Goal: Ask a question

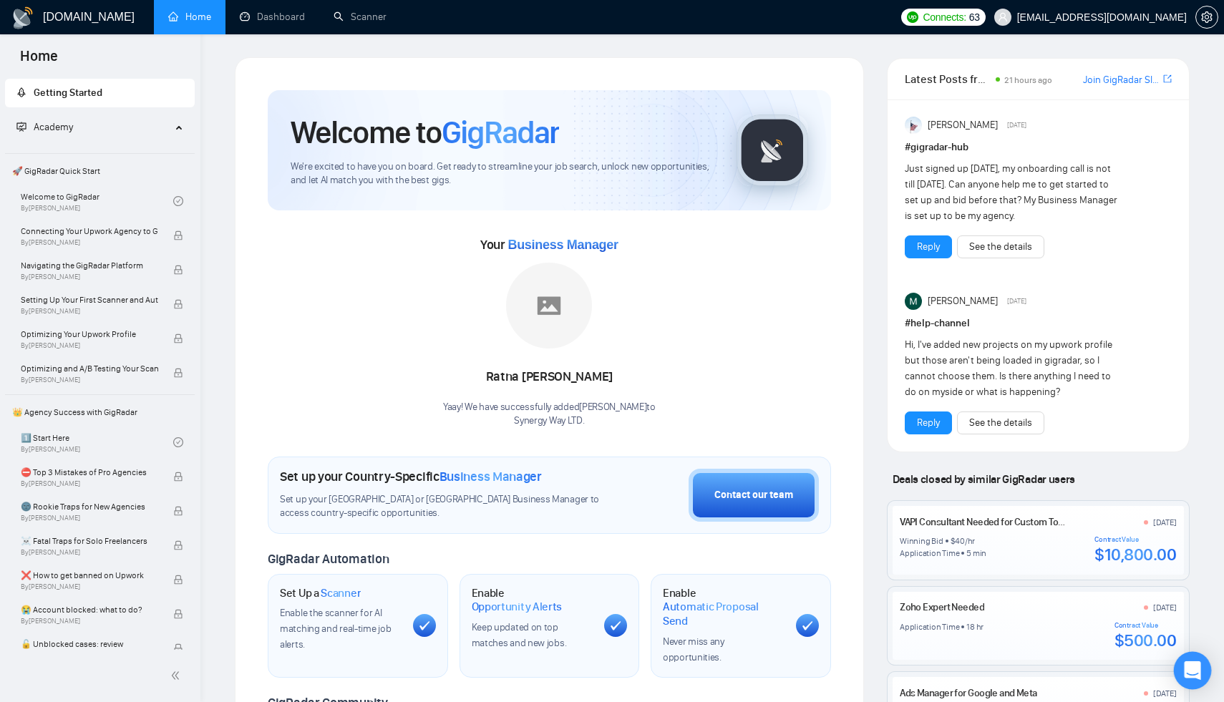
click at [1193, 669] on icon "Open Intercom Messenger" at bounding box center [1192, 670] width 16 height 19
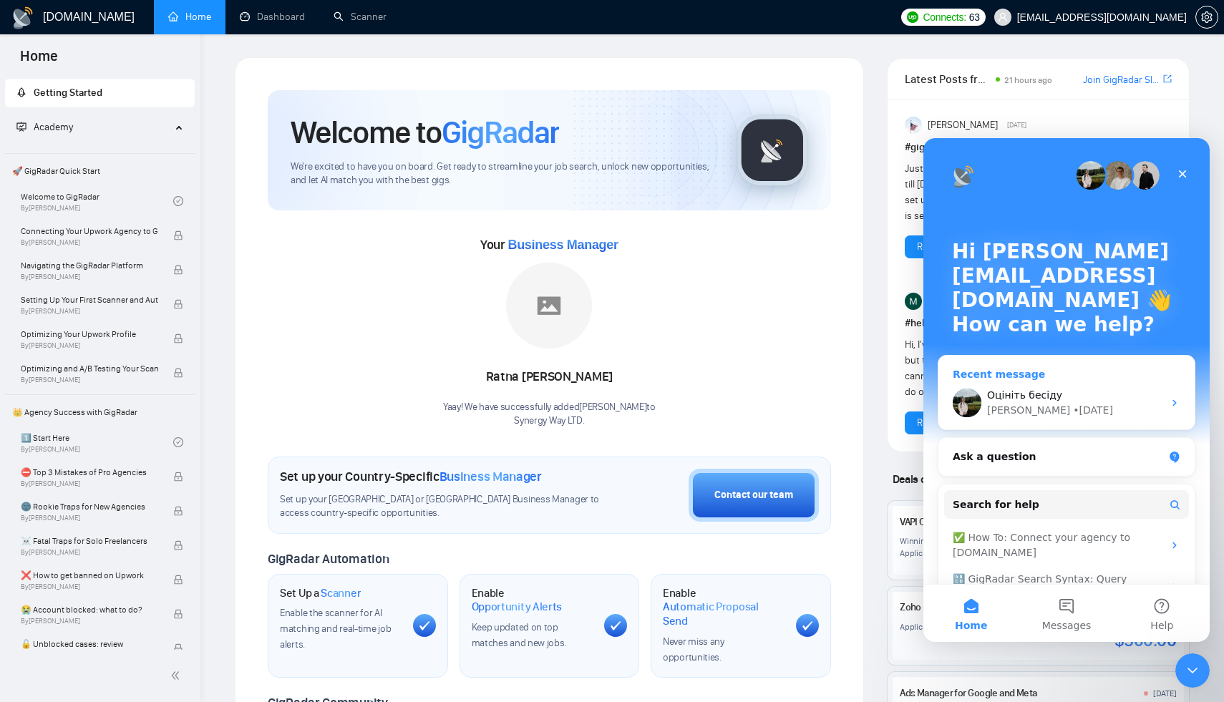
click at [1056, 404] on div "[PERSON_NAME] • [DATE]" at bounding box center [1075, 410] width 176 height 15
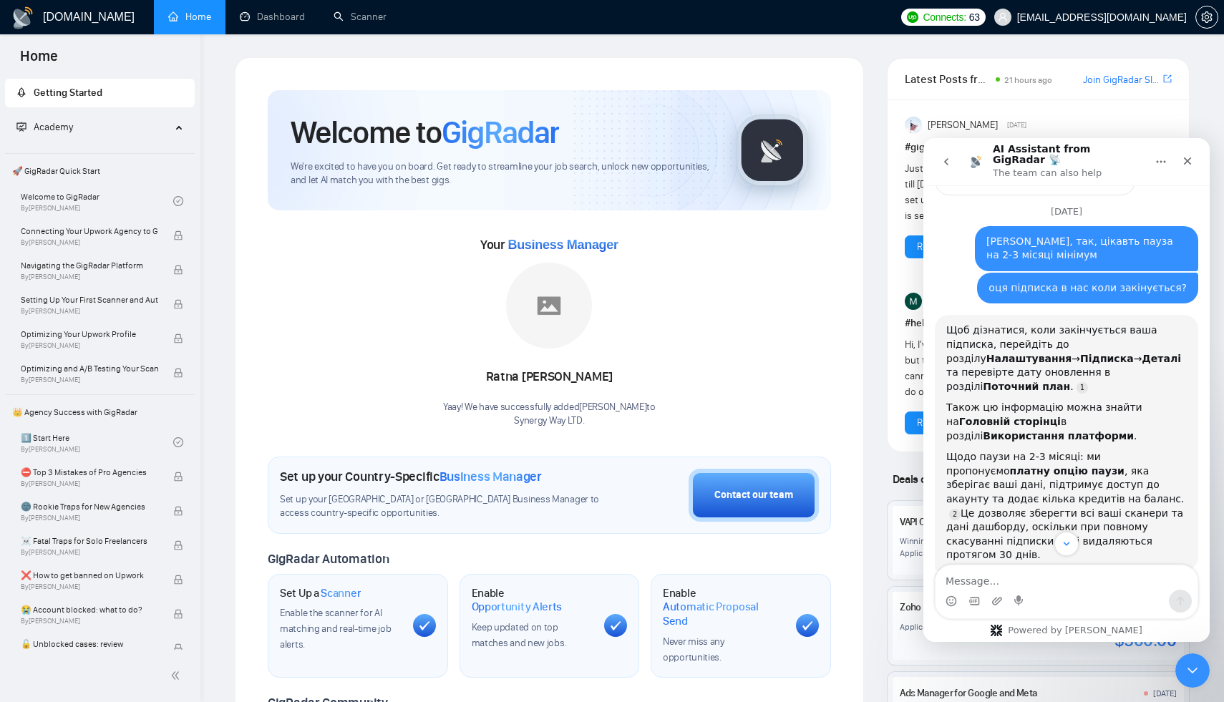
scroll to position [926, 0]
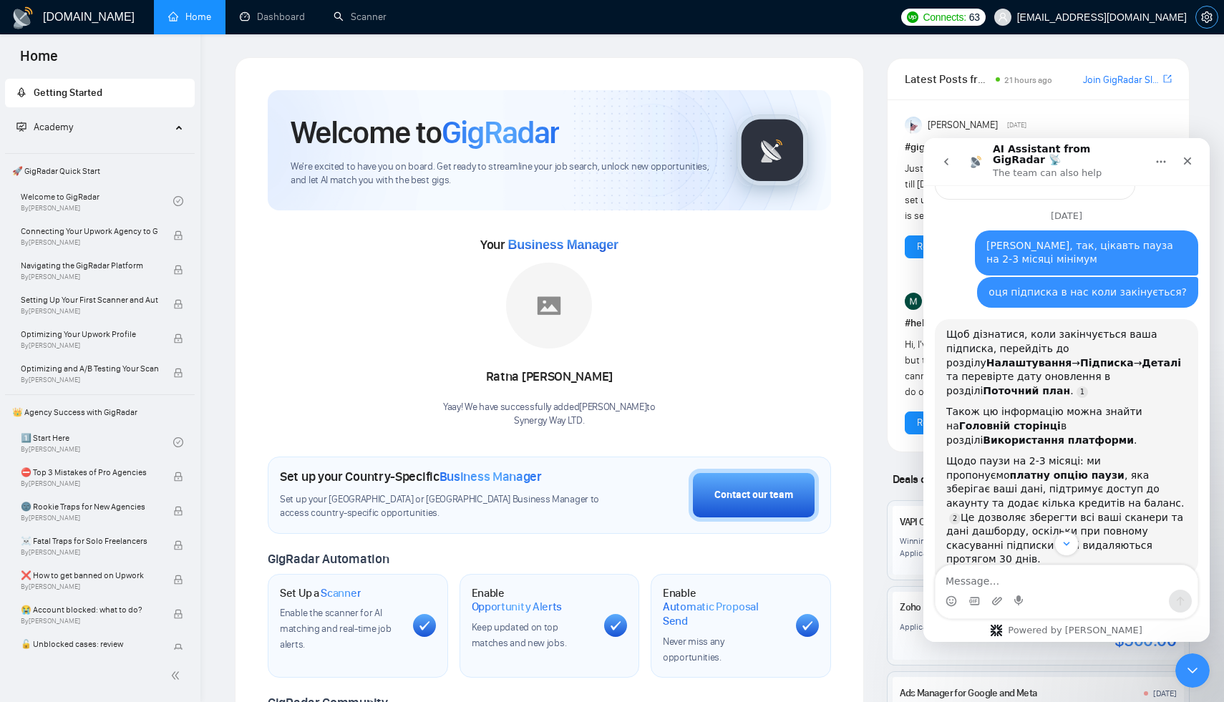
click at [1199, 16] on span "setting" at bounding box center [1206, 16] width 21 height 11
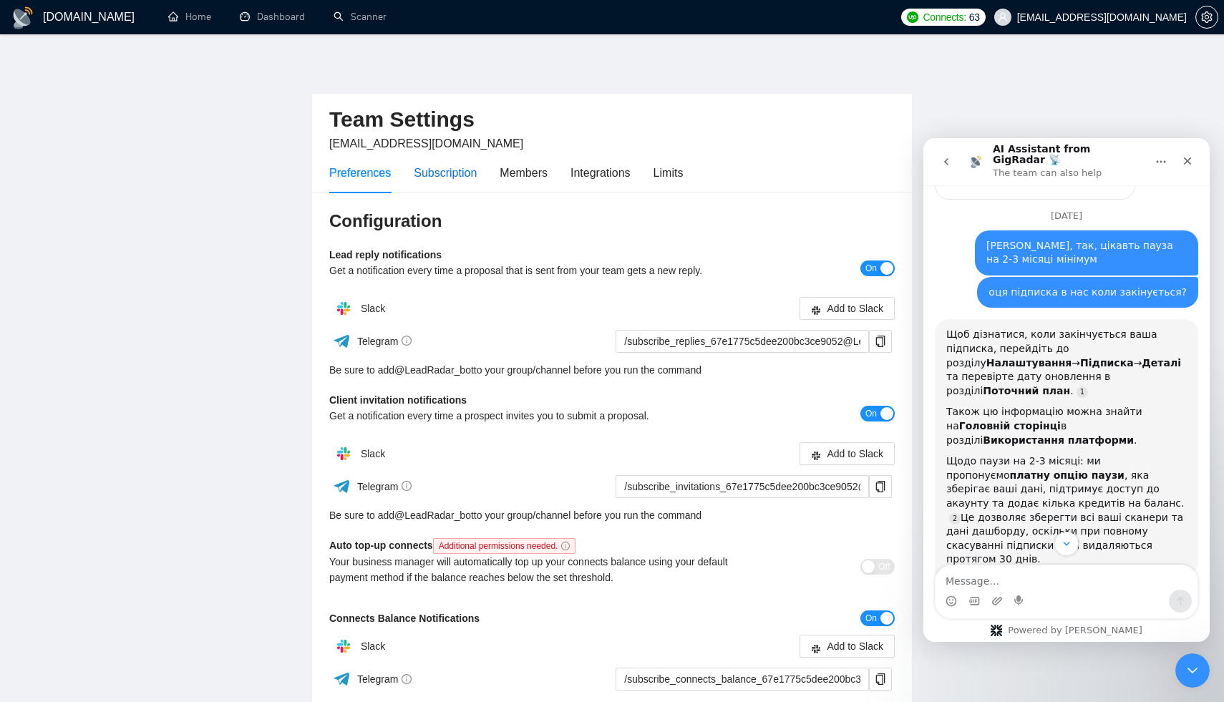
click at [470, 168] on div "Subscription" at bounding box center [445, 173] width 63 height 18
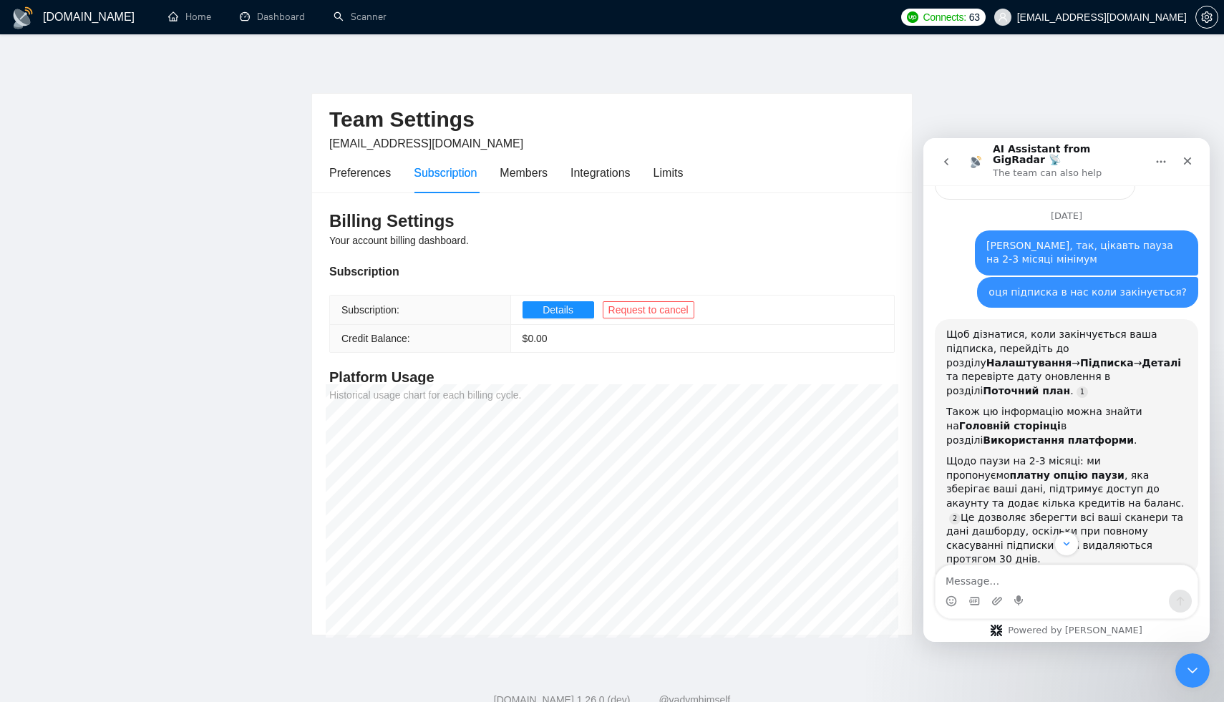
click at [553, 319] on td "Details Request to cancel" at bounding box center [702, 310] width 384 height 29
click at [553, 312] on span "Details" at bounding box center [558, 310] width 31 height 16
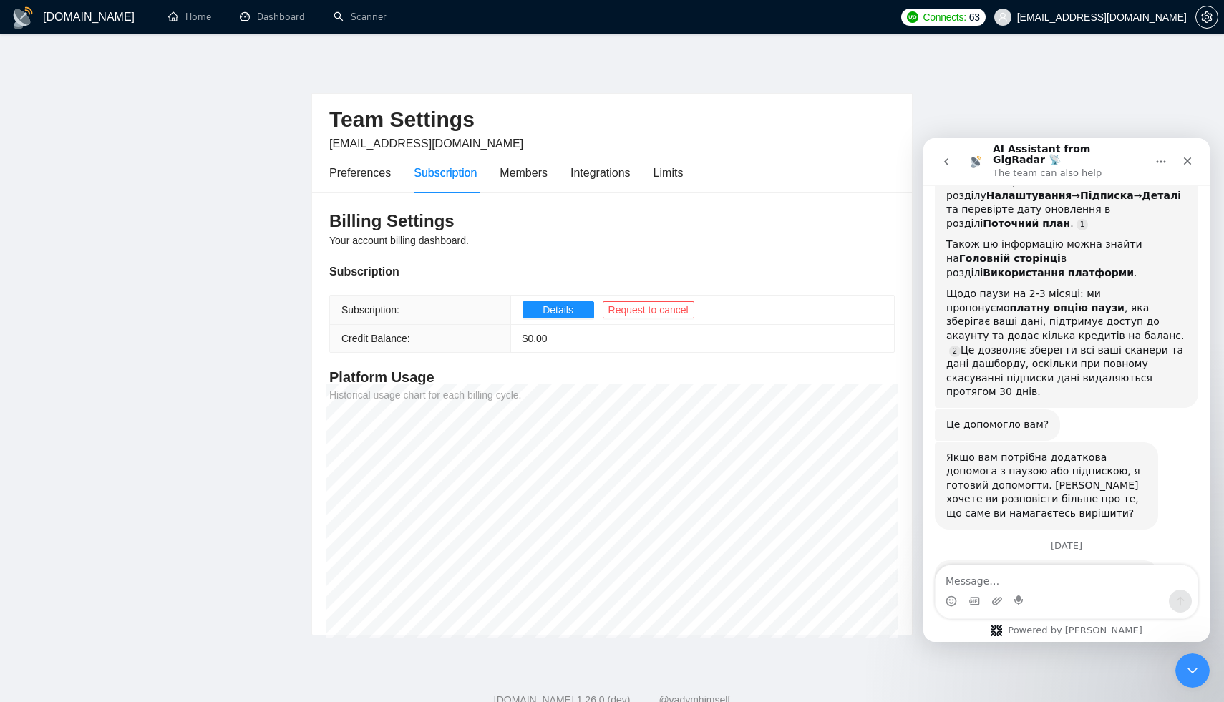
scroll to position [1100, 0]
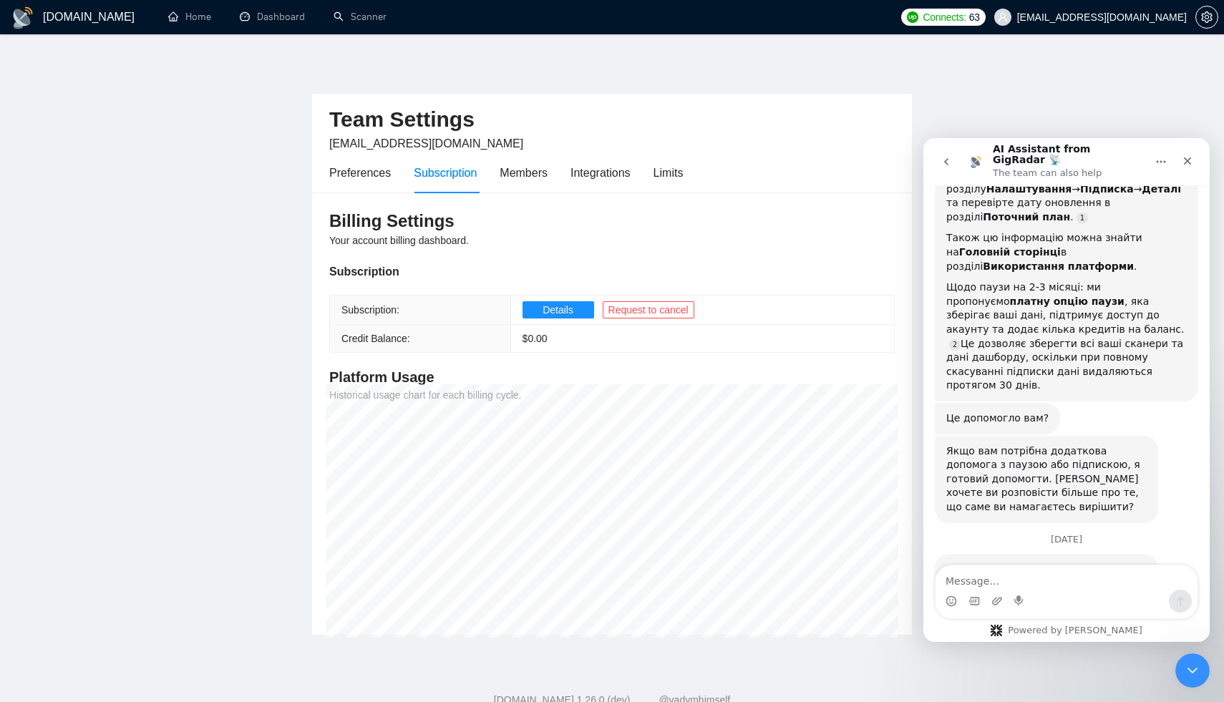
click at [994, 585] on textarea "Message…" at bounding box center [1067, 578] width 262 height 24
type textarea "c"
type textarea "скільки коштує платна пауза?"
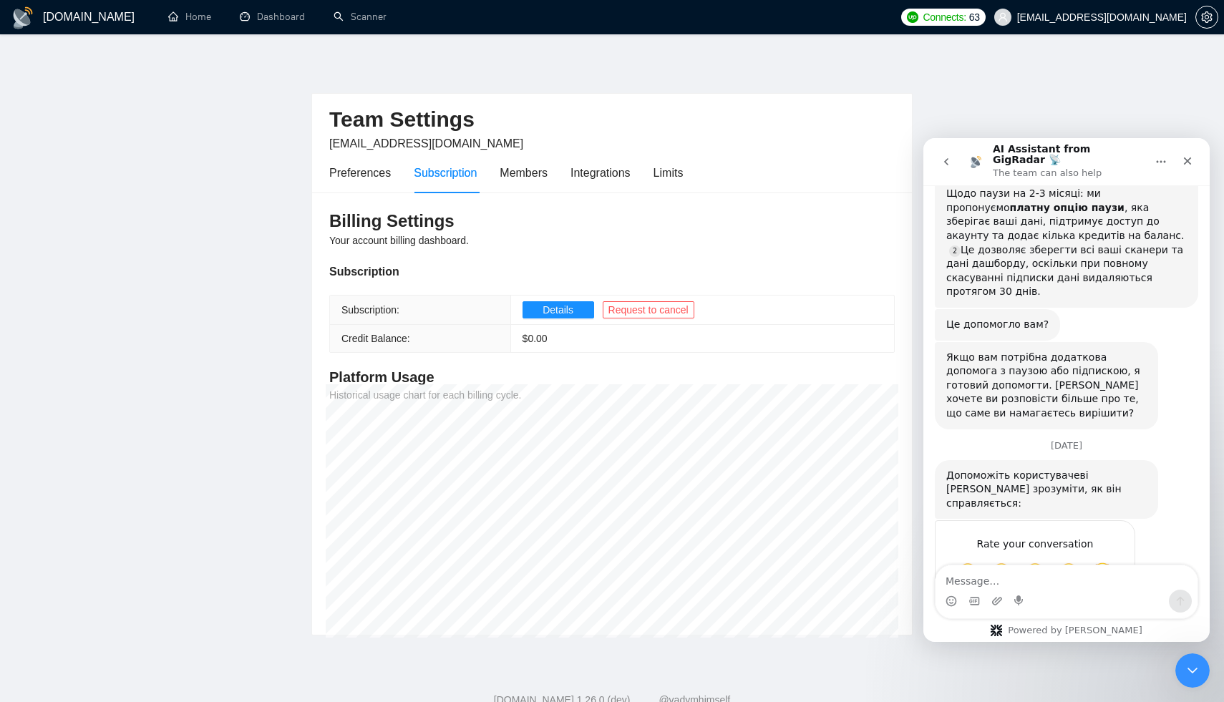
scroll to position [1208, 0]
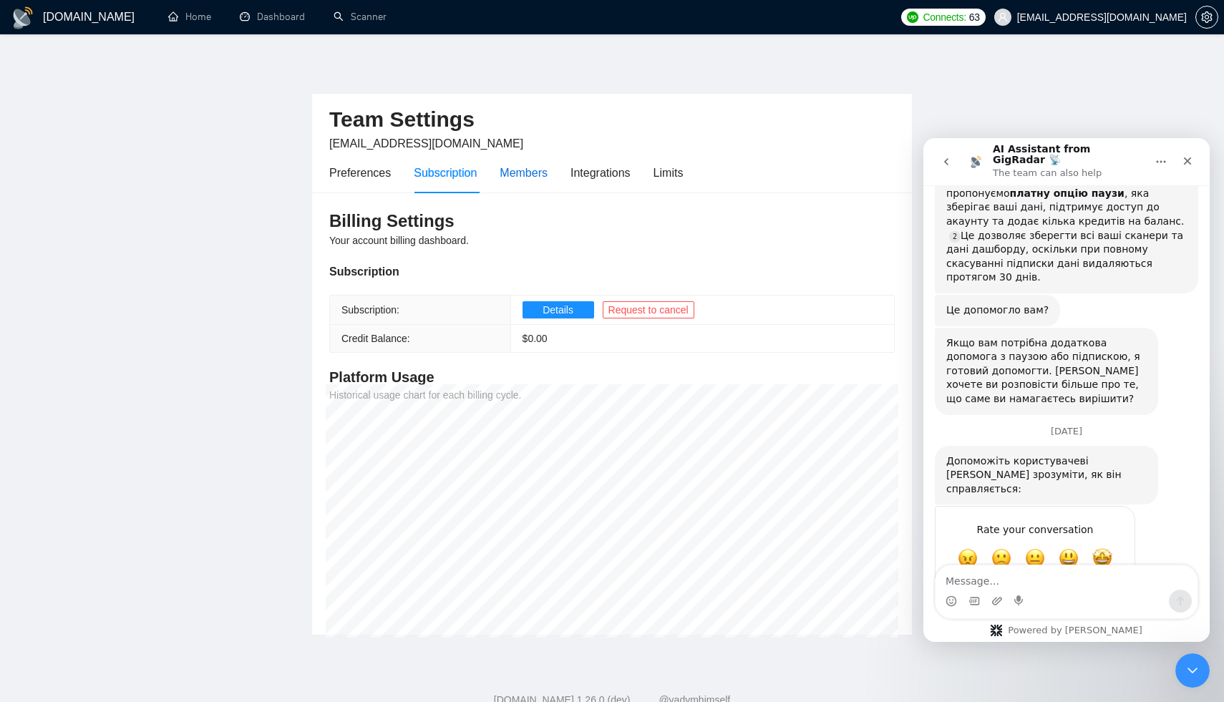
click at [535, 169] on div "Members" at bounding box center [524, 173] width 48 height 18
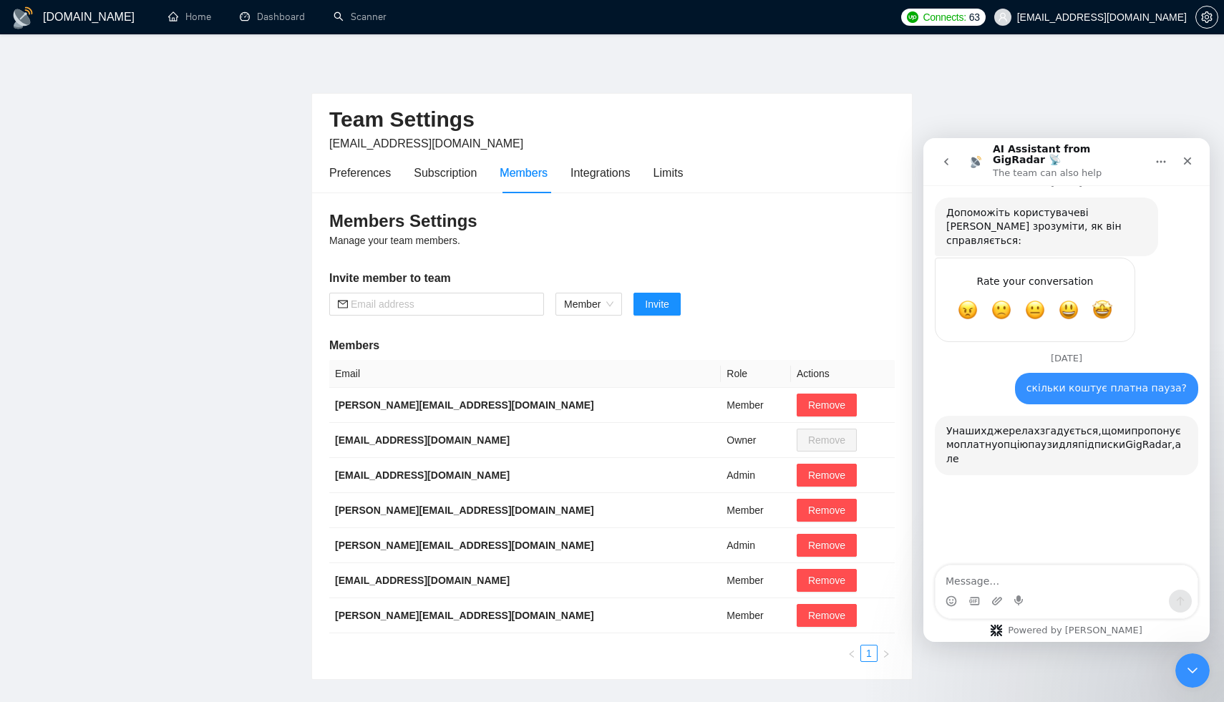
scroll to position [1493, 0]
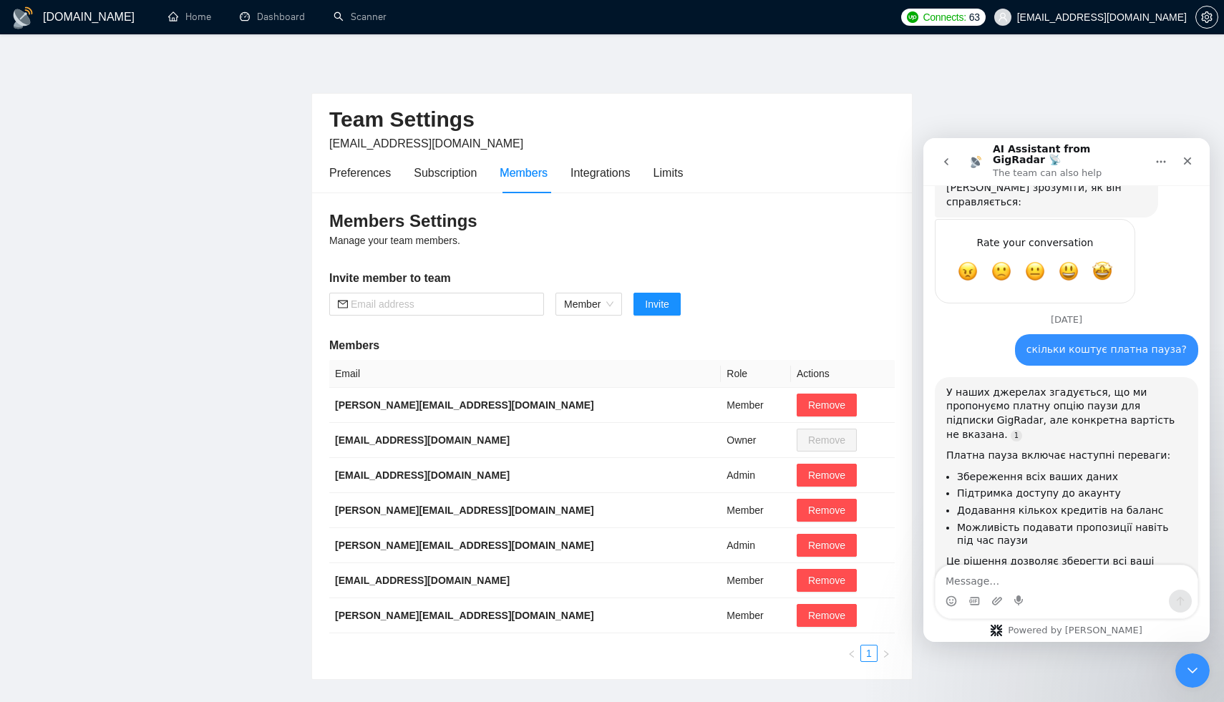
drag, startPoint x: 944, startPoint y: 460, endPoint x: 1223, endPoint y: 472, distance: 278.7
click html "AI Assistant from GigRadar 📡 The team can also help Hi there! 👋 You’re chatting…"
copy div "Чи хотіли б ви дізнатися точну вартість платної паузи для вашого конкретного та…"
click at [1039, 581] on textarea "Message…" at bounding box center [1067, 578] width 262 height 24
paste textarea "Чи хотіли б ви дізнатися точну вартість платної паузи для вашого конкретного та…"
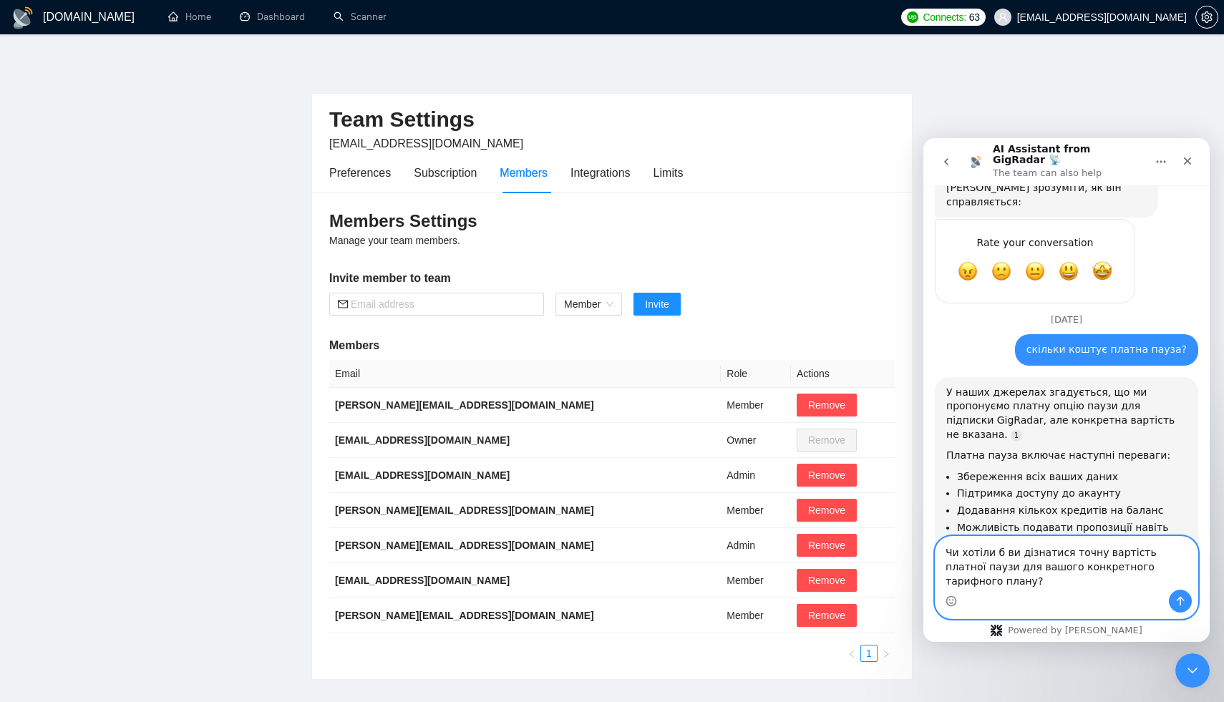
scroll to position [1507, 0]
type textarea "Чи хотіли б ви дізнатися точну вартість платної паузи для вашого конкретного та…"
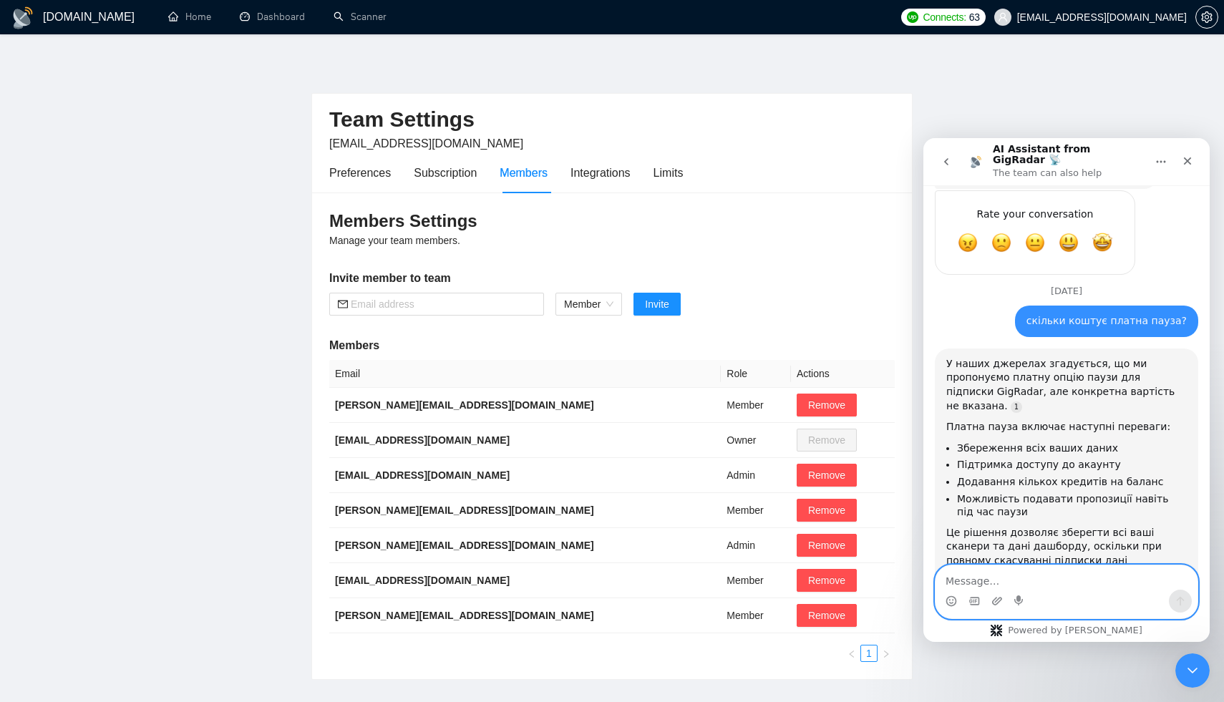
scroll to position [1568, 0]
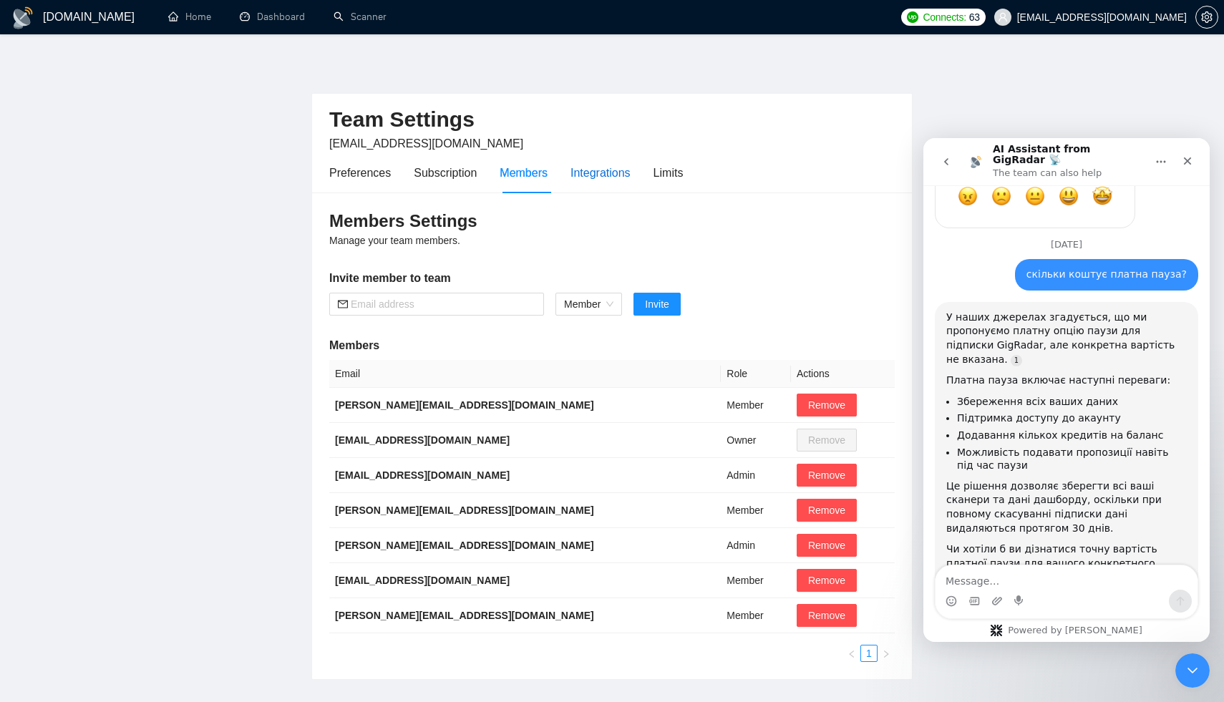
click at [598, 173] on div "Integrations" at bounding box center [601, 173] width 60 height 18
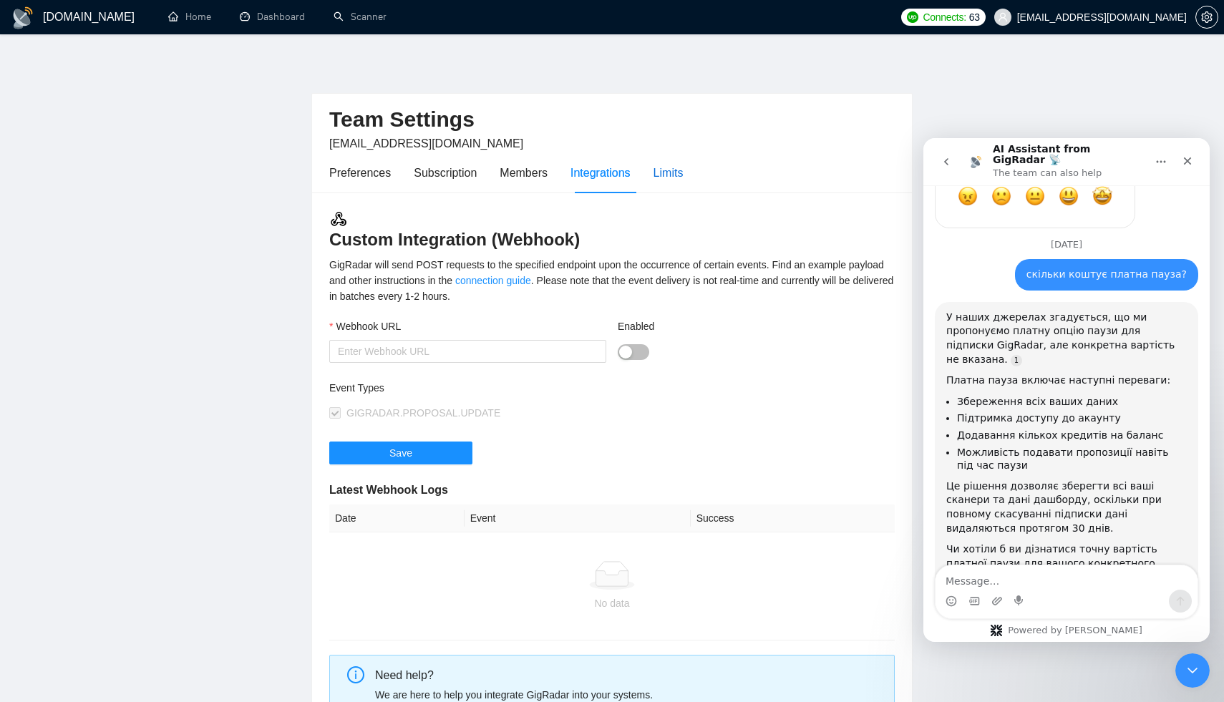
click at [672, 174] on div "Limits" at bounding box center [669, 173] width 30 height 18
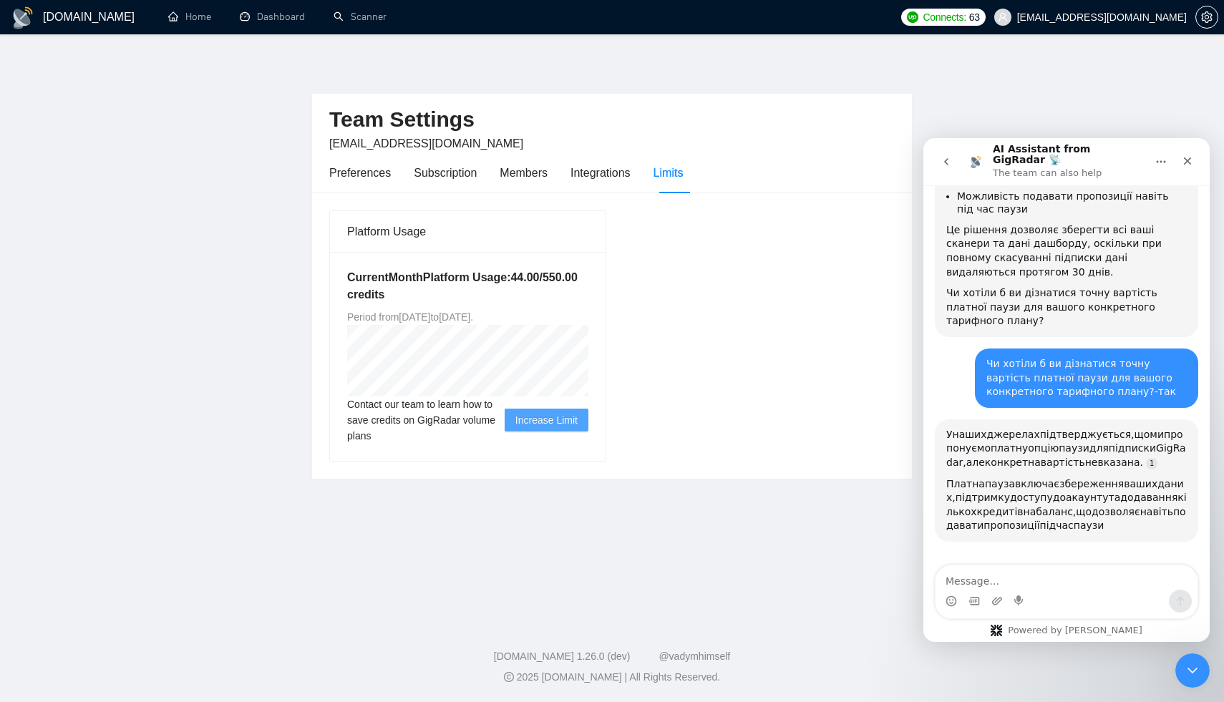
scroll to position [1824, 0]
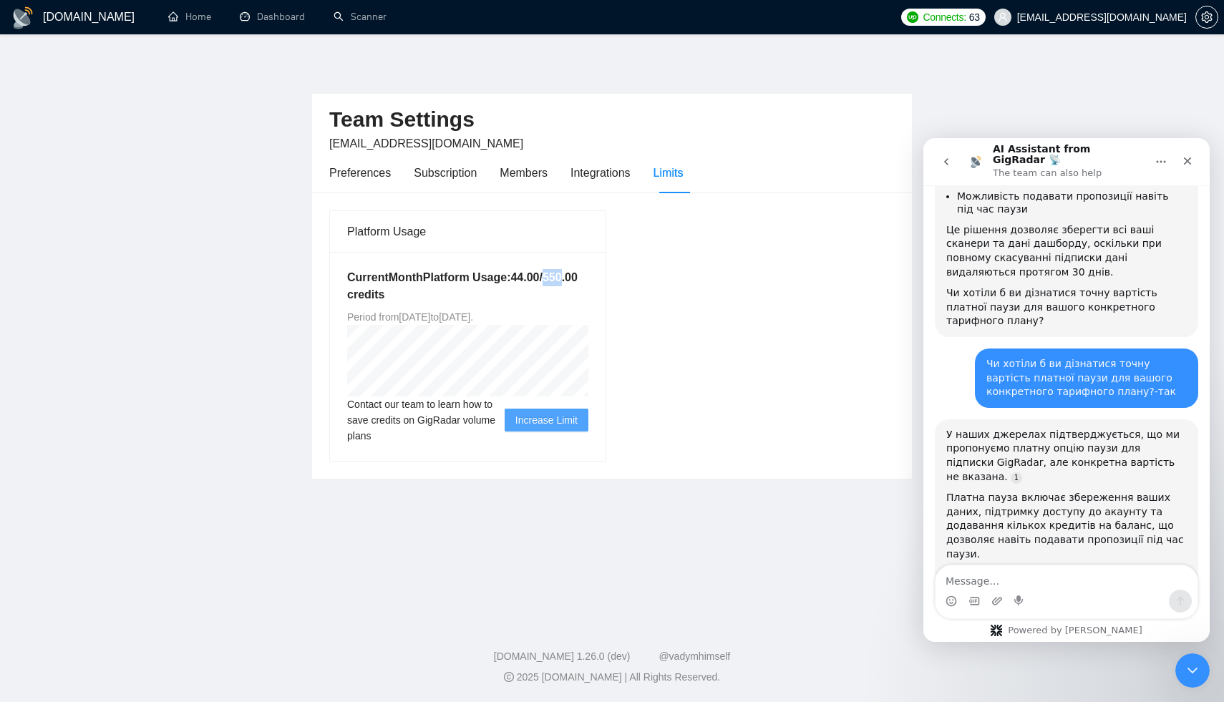
drag, startPoint x: 423, startPoint y: 293, endPoint x: 442, endPoint y: 291, distance: 19.4
click at [442, 291] on h5 "Current Month Platform Usage: 44.00 / 550.00 credits" at bounding box center [467, 286] width 241 height 34
copy h5 "550"
click at [962, 579] on textarea "Message…" at bounding box center [1067, 578] width 262 height 24
paste textarea "550"
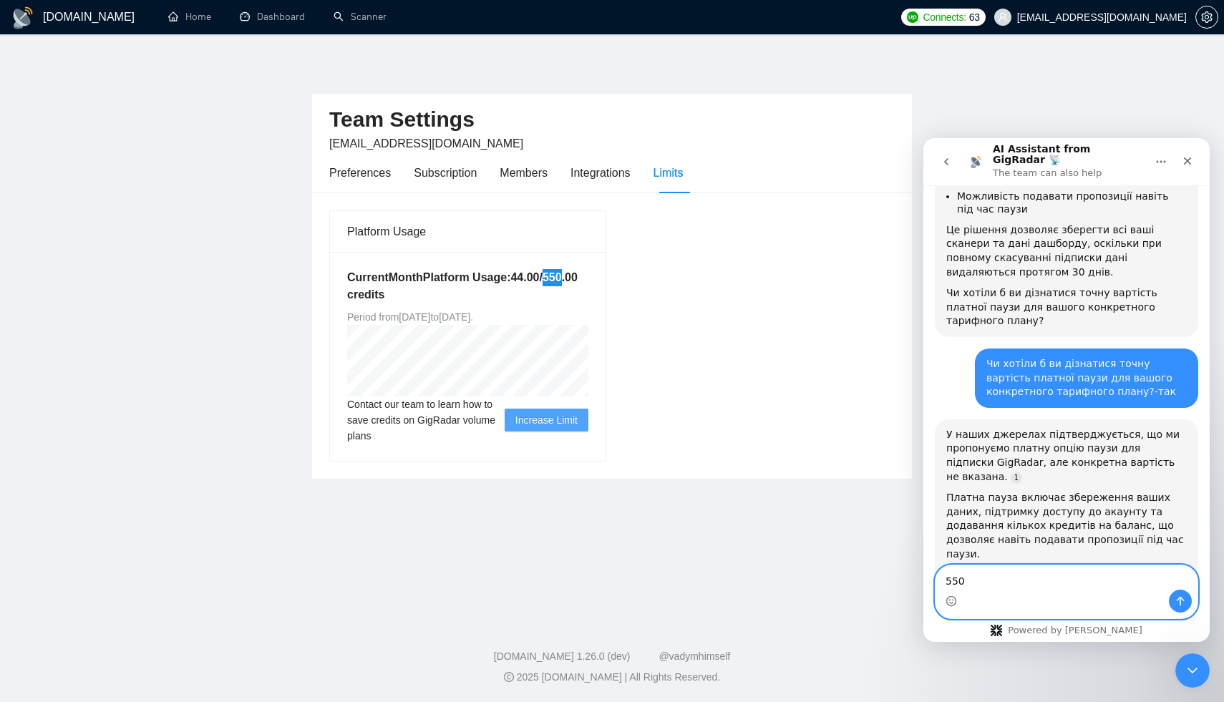
type textarea "550$"
click at [381, 170] on div "Preferences" at bounding box center [360, 173] width 62 height 18
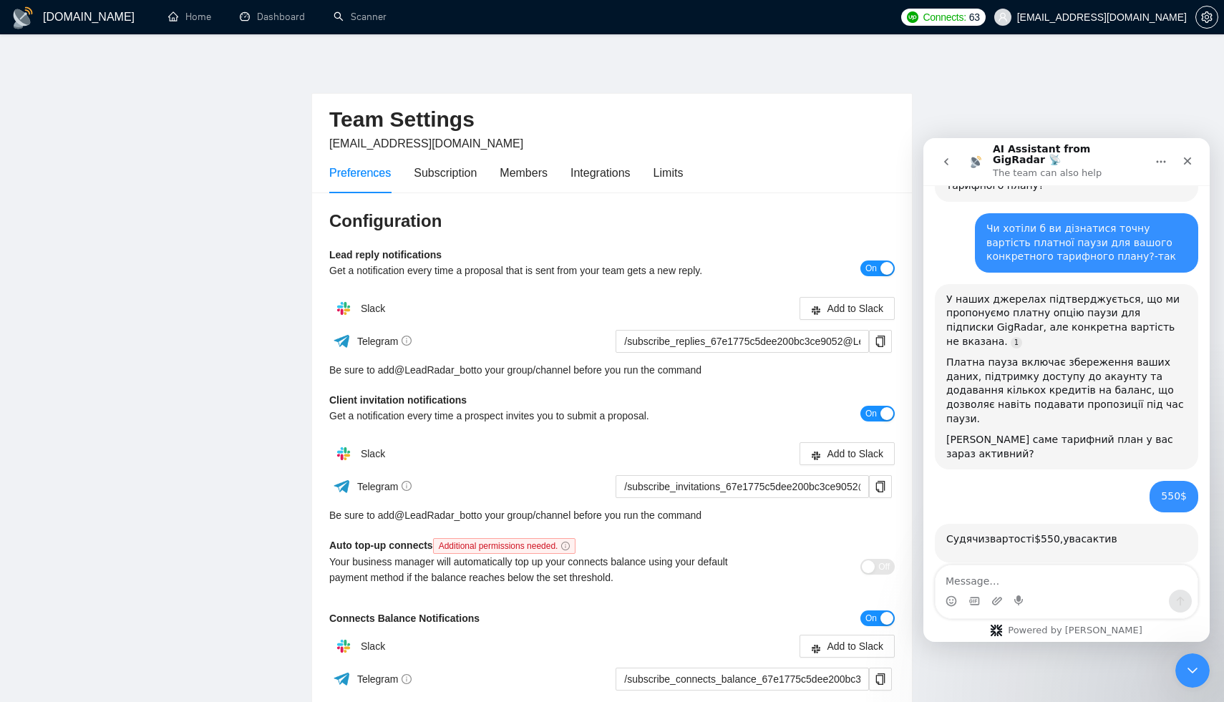
scroll to position [2050, 0]
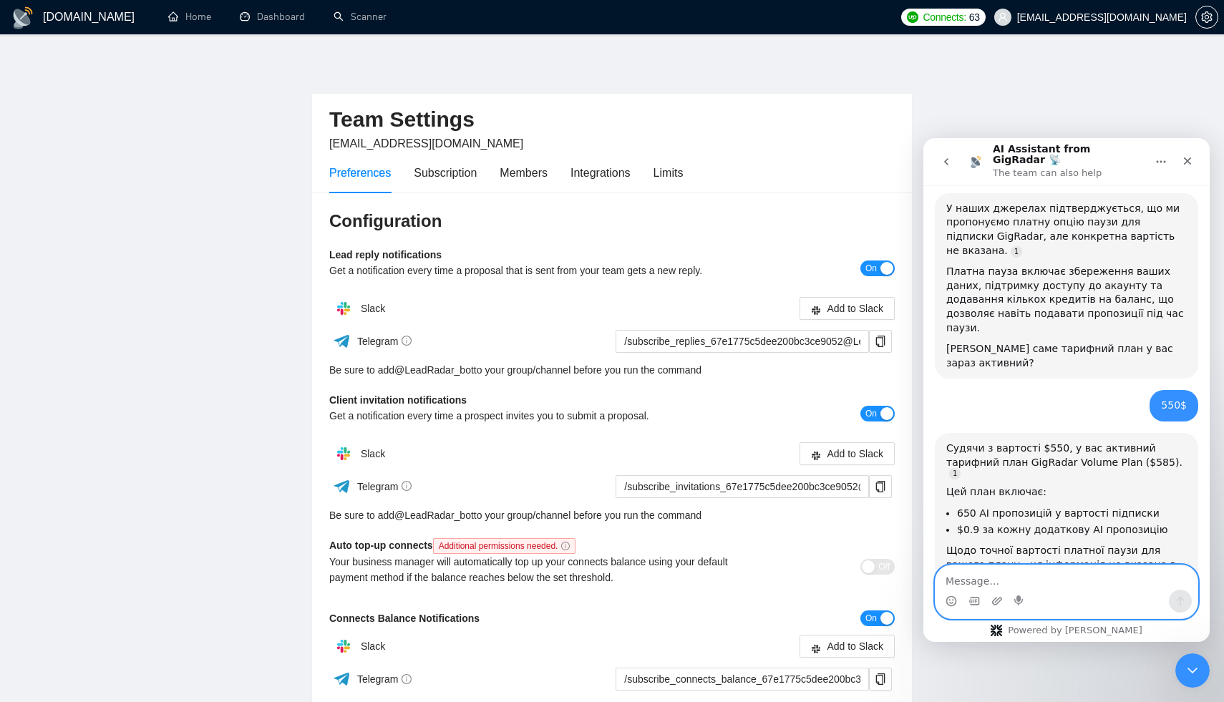
click at [953, 569] on textarea "Message…" at bounding box center [1067, 578] width 262 height 24
type textarea "ys"
type textarea "ні"
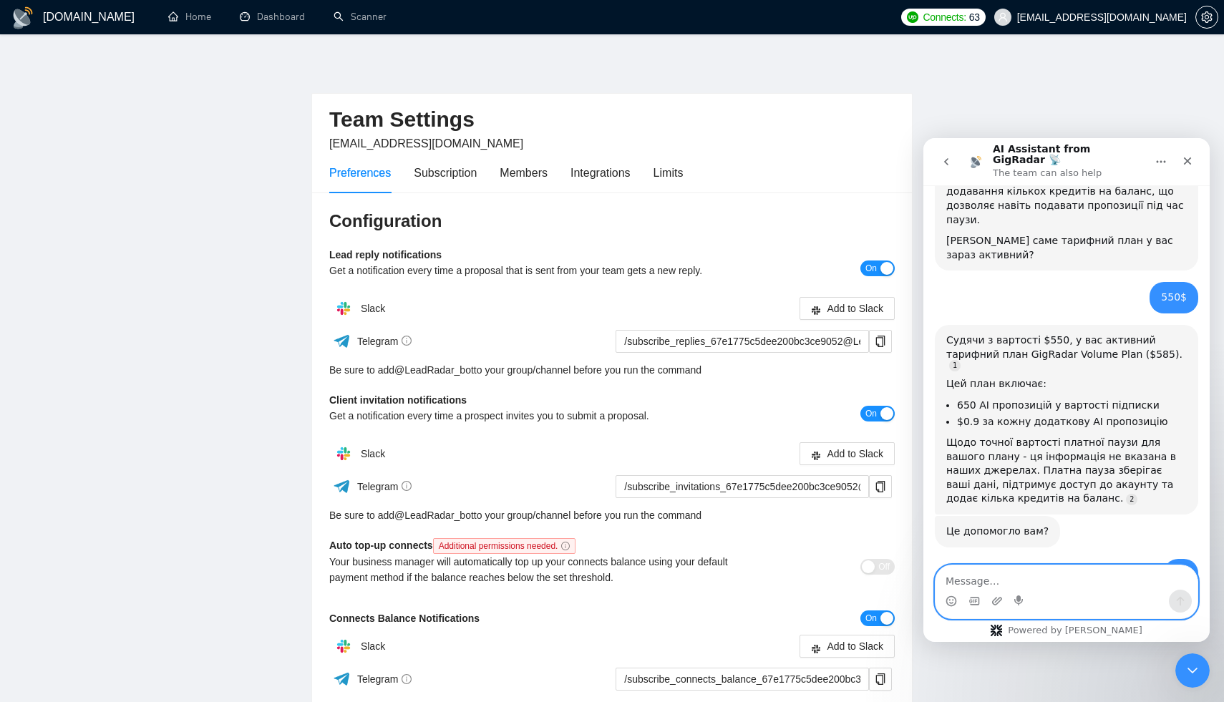
scroll to position [2160, 0]
click at [945, 161] on icon "go back" at bounding box center [946, 161] width 11 height 11
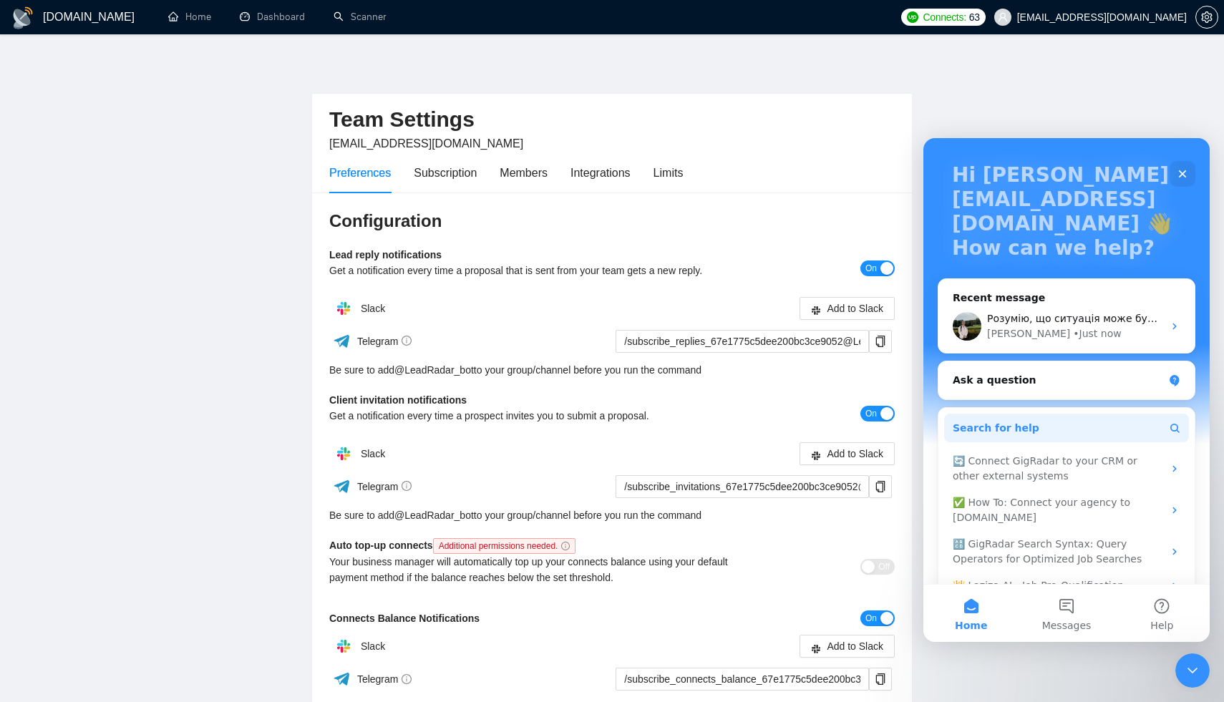
scroll to position [105, 0]
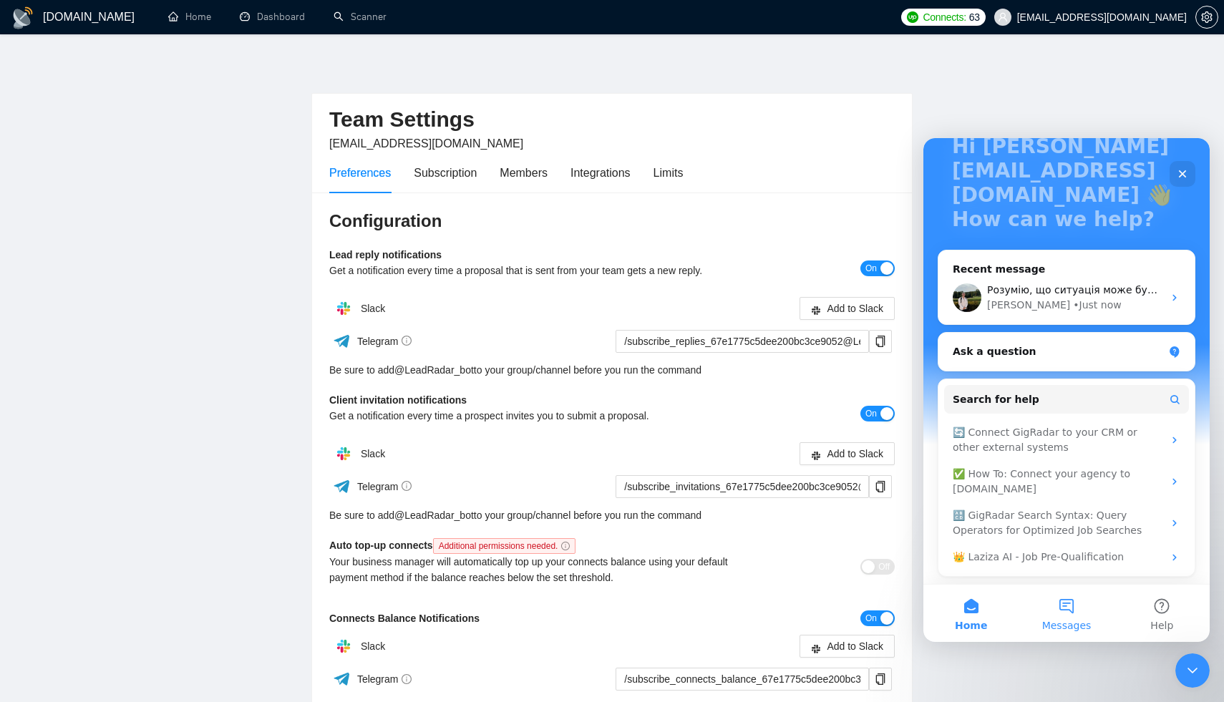
click at [1072, 623] on span "Messages" at bounding box center [1066, 626] width 49 height 10
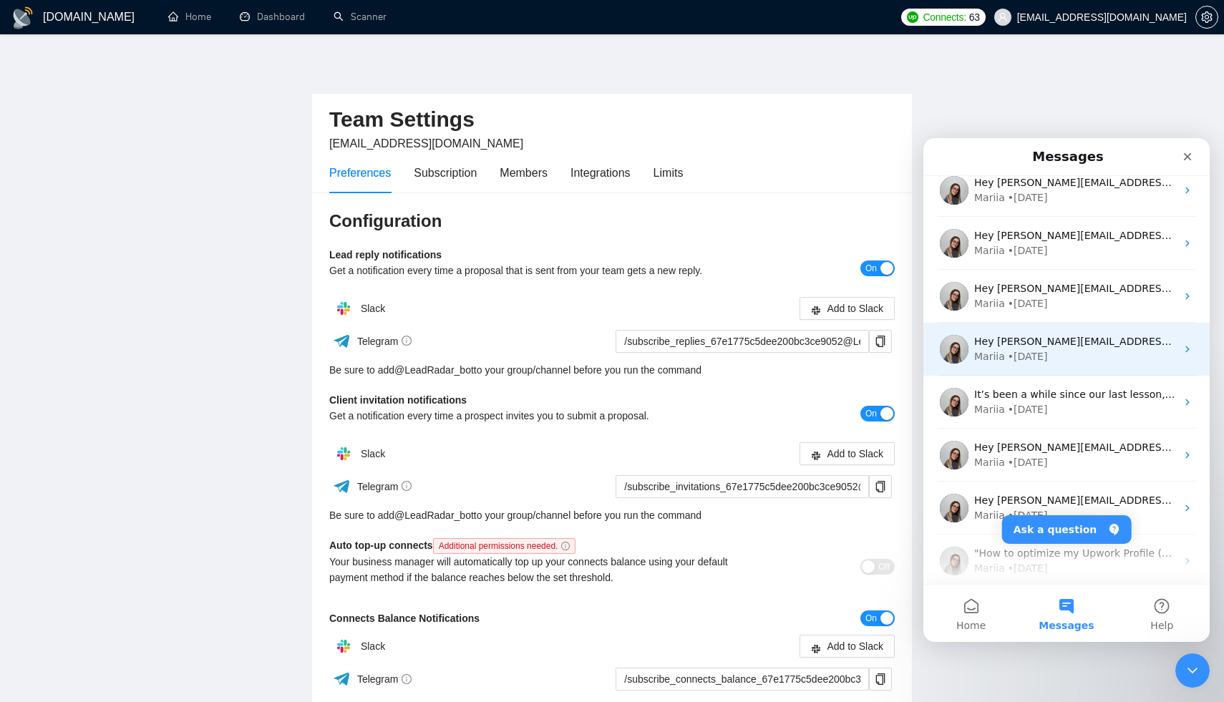
scroll to position [0, 0]
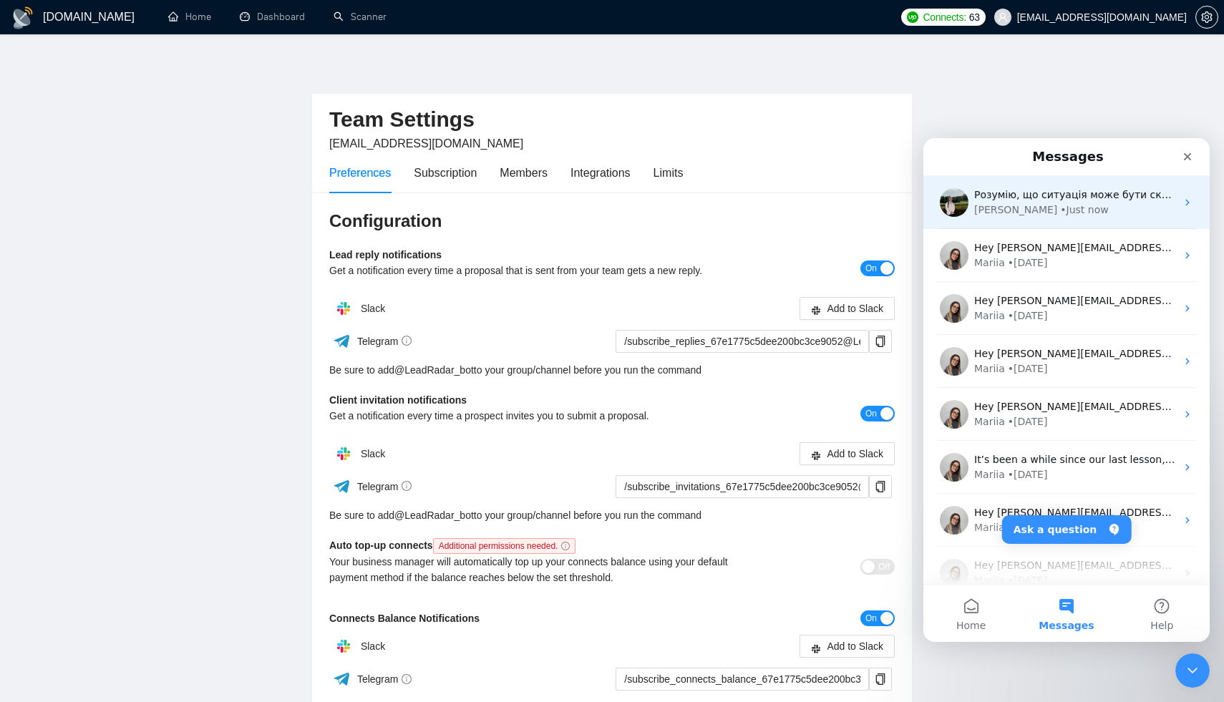
click at [1060, 210] on div "• Just now" at bounding box center [1084, 210] width 48 height 15
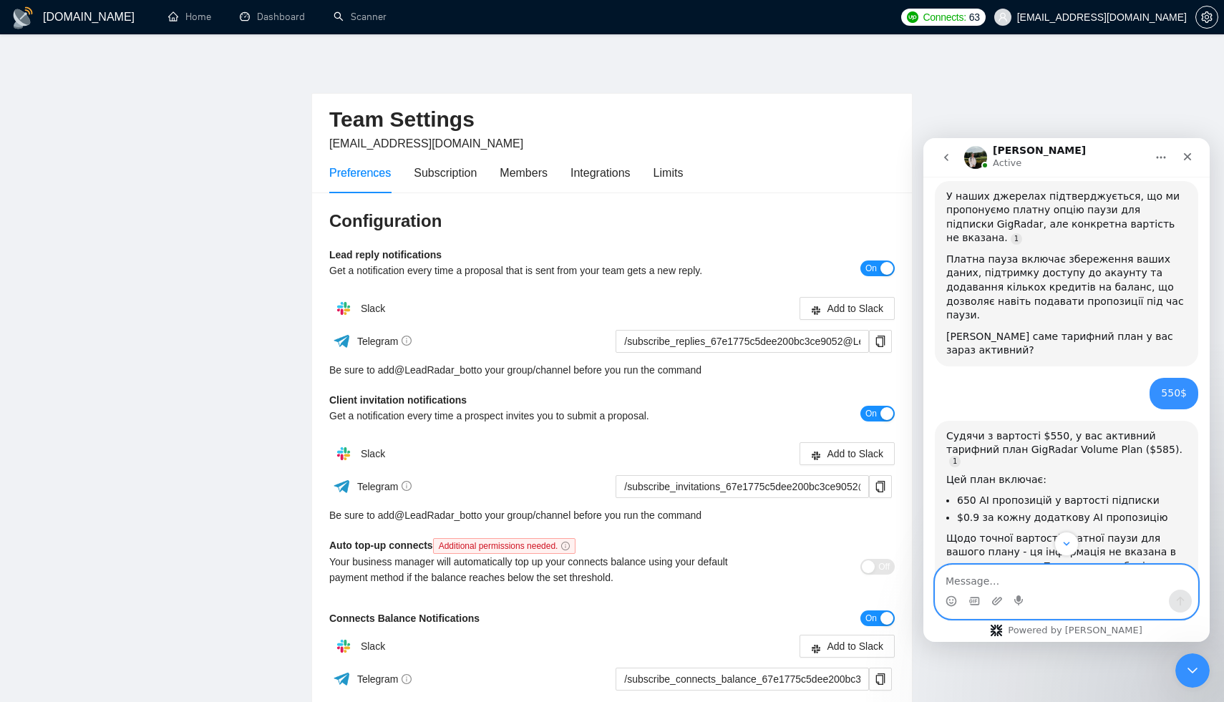
scroll to position [2023, 0]
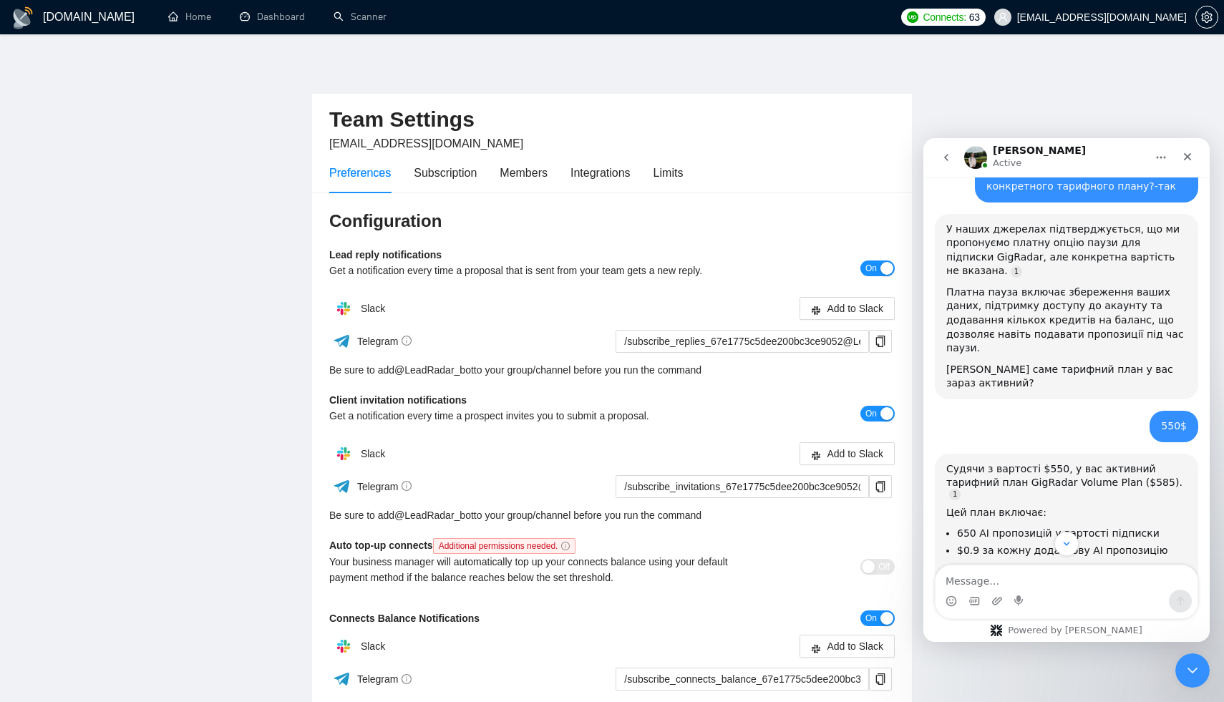
drag, startPoint x: 999, startPoint y: 377, endPoint x: 1039, endPoint y: 407, distance: 50.5
click at [1039, 565] on div "Щодо точної вартості платної паузи для вашого плану - ця інформація не вказана …" at bounding box center [1066, 600] width 241 height 70
copy div "Платна пауза зберігає ваші дані, підтримує доступ до акаунту та додає кілька кр…"
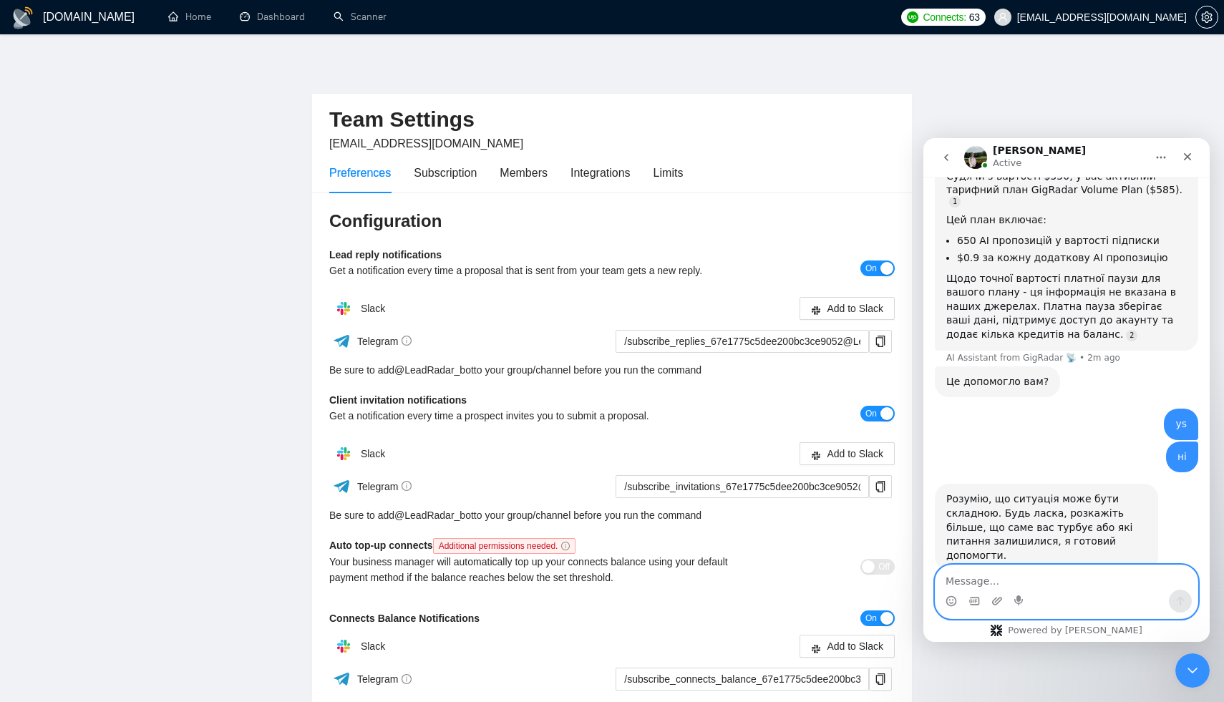
click at [1023, 588] on textarea "Message…" at bounding box center [1067, 578] width 262 height 24
type textarea "з"
type textarea "вирішую це з менеджментом"
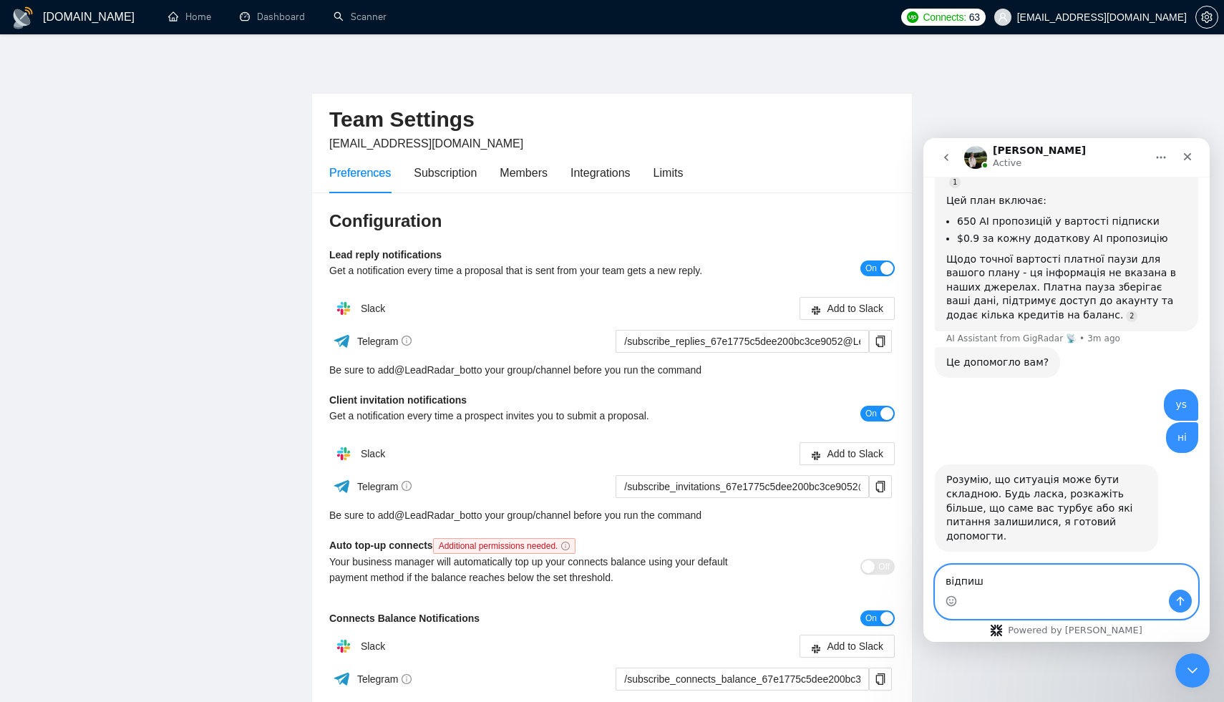
type textarea "відпишу"
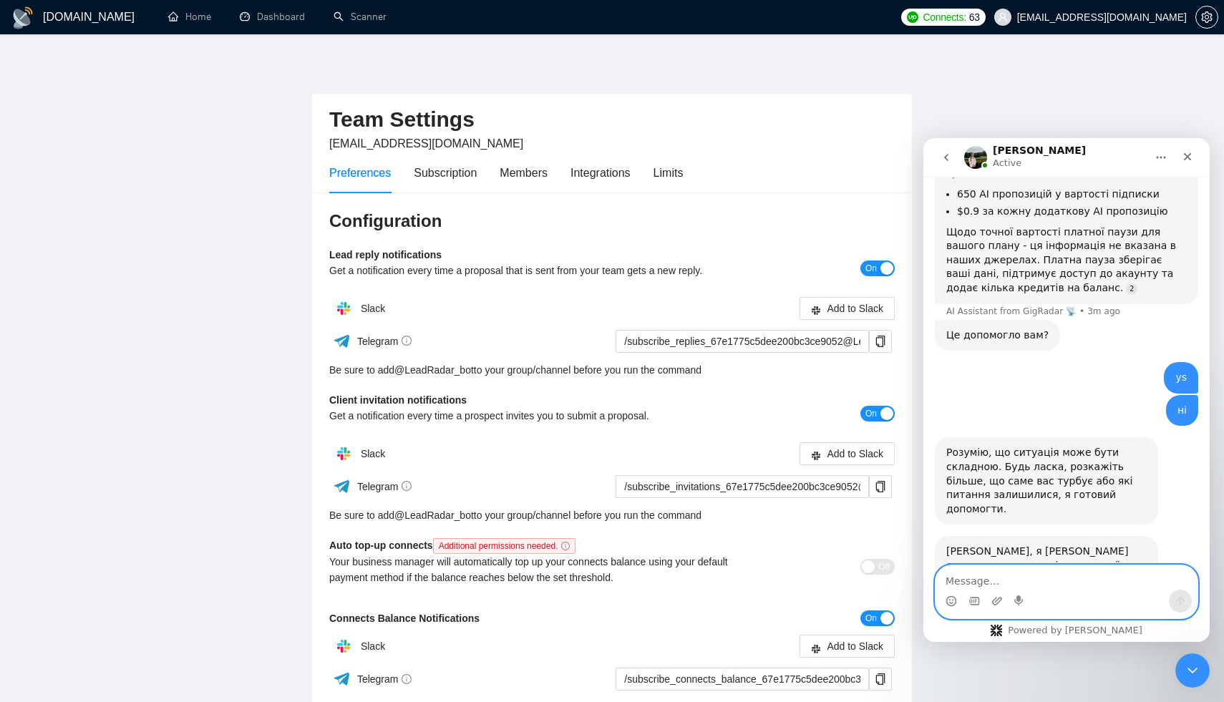
scroll to position [2367, 0]
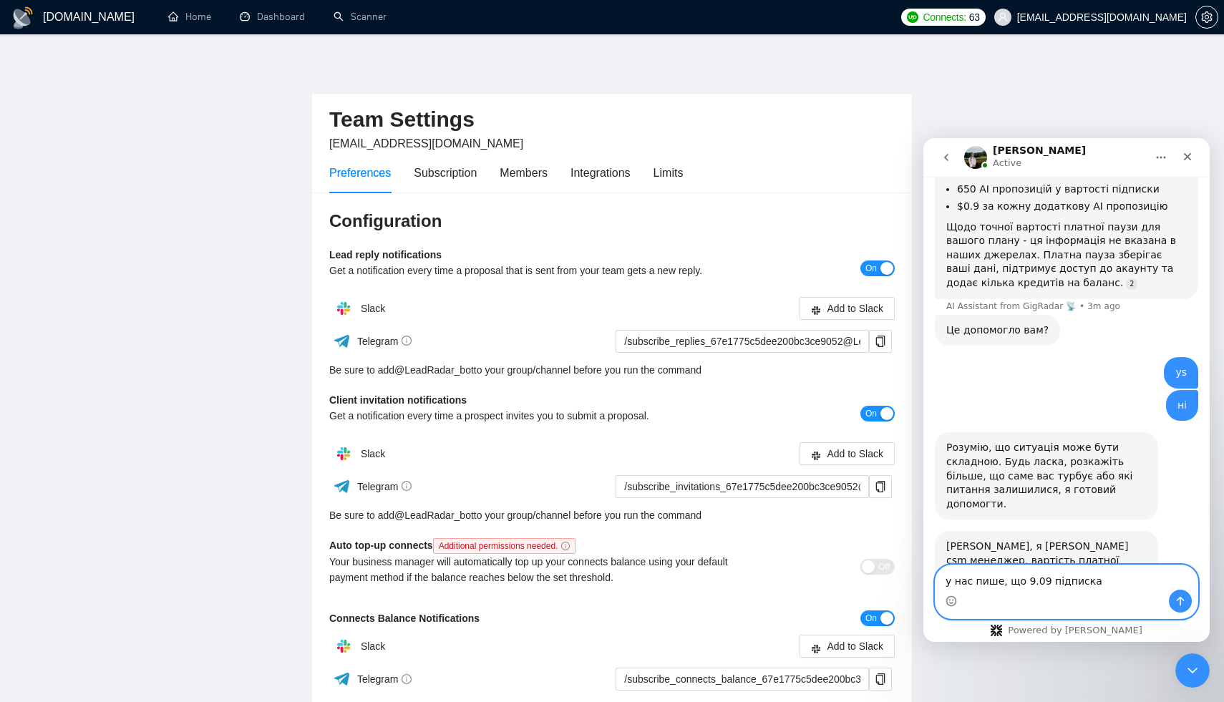
type textarea "у нас пише, що 9.09 підписка."
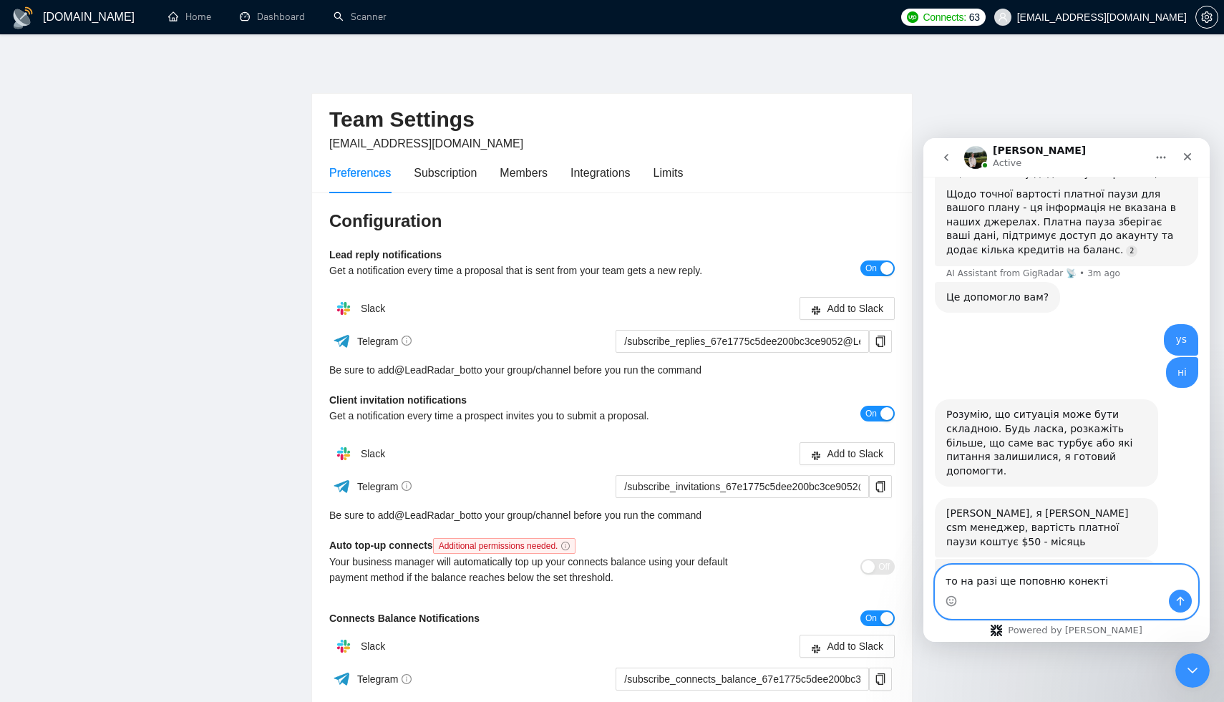
type textarea "то на разі ще поповню конектів"
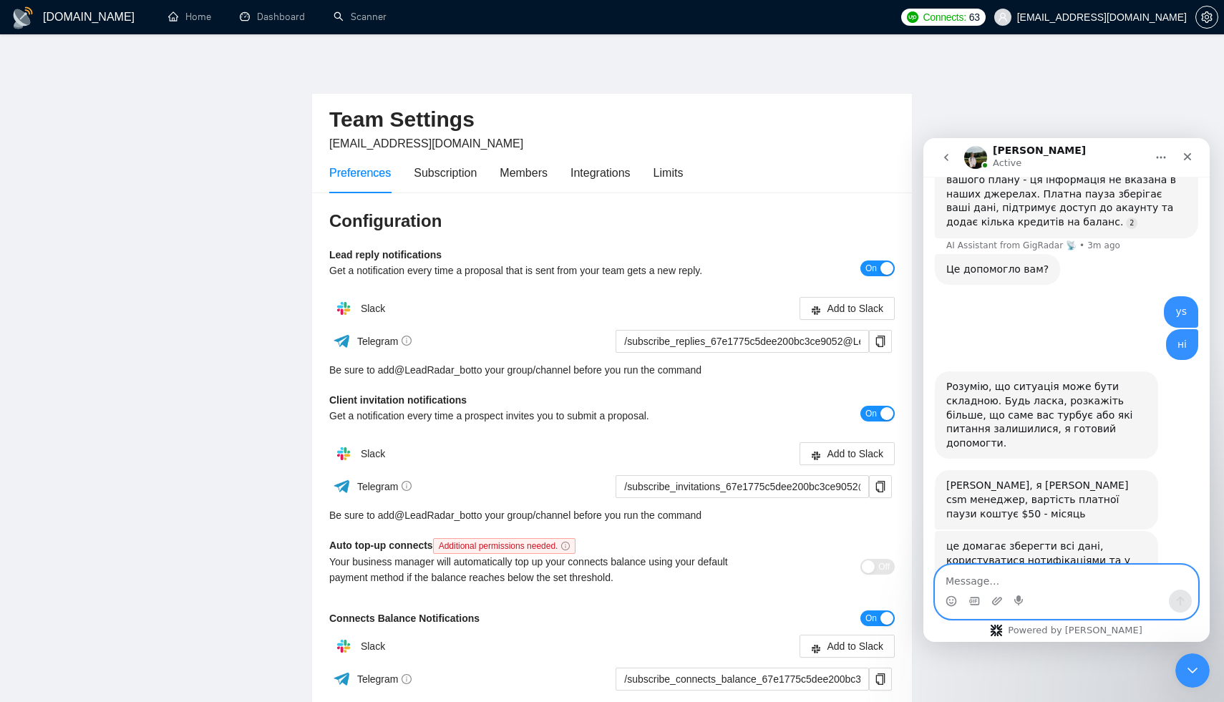
scroll to position [2432, 0]
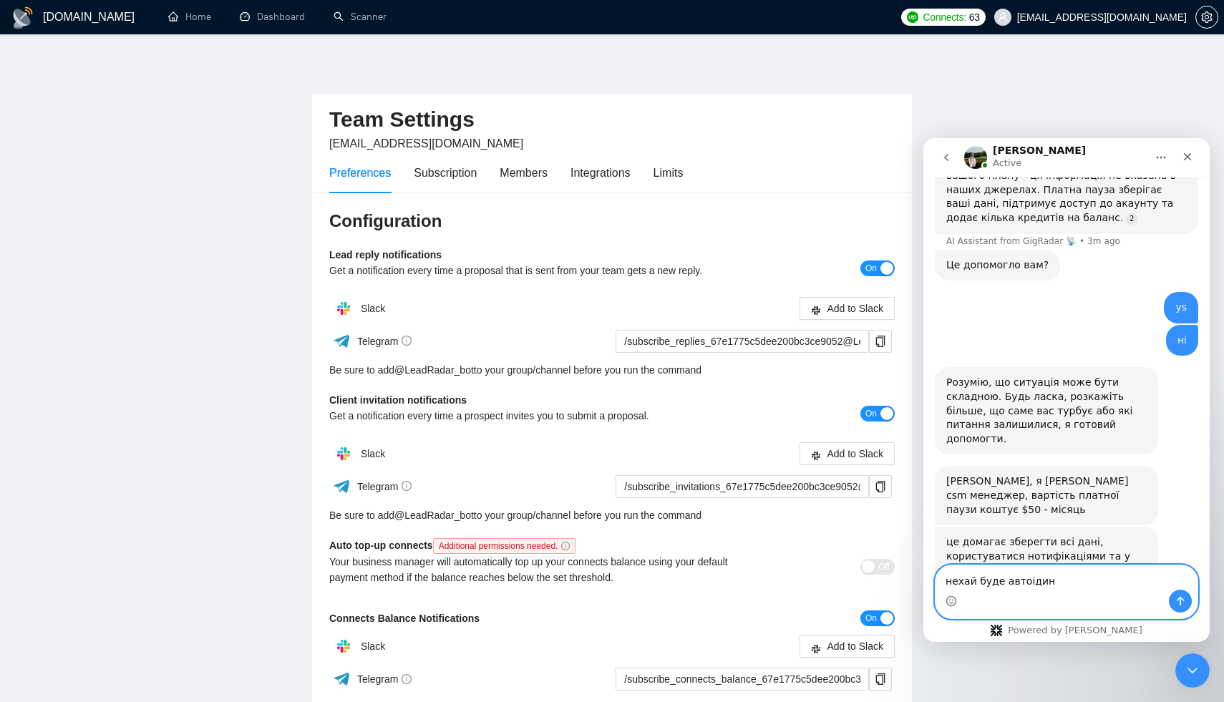
type textarea "нехай буде автоідинг"
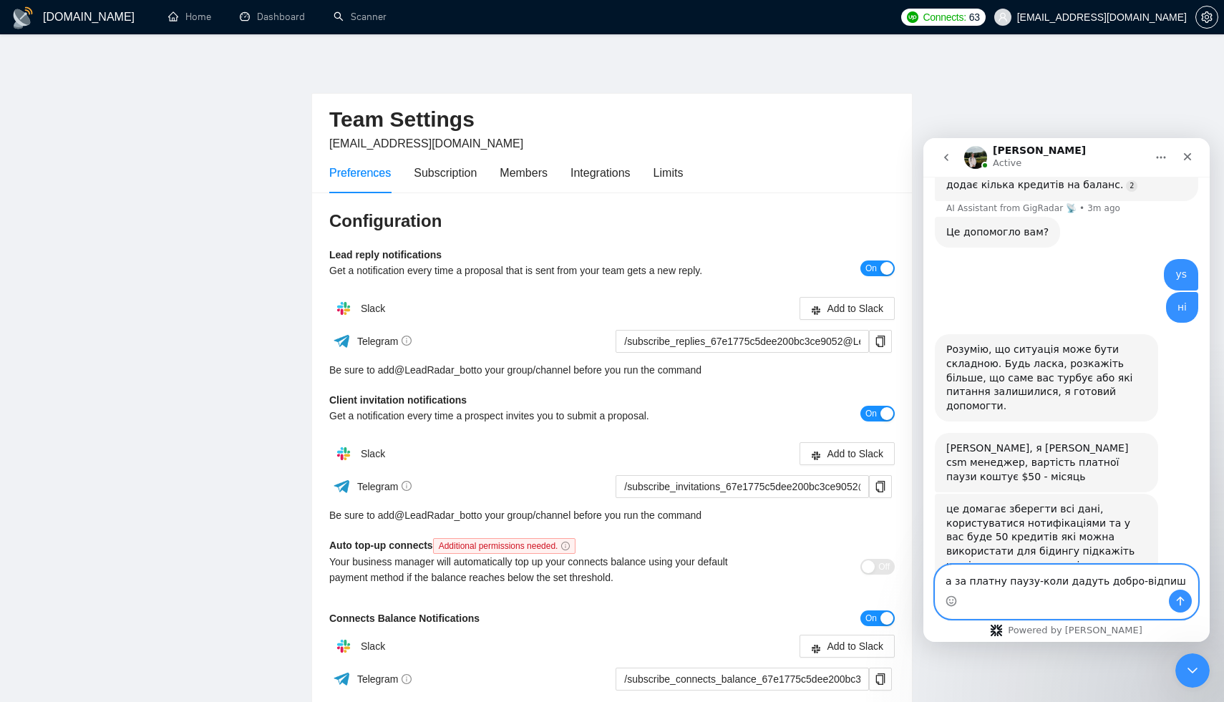
type textarea "а за платну паузу-коли дадуть добро-відпишу"
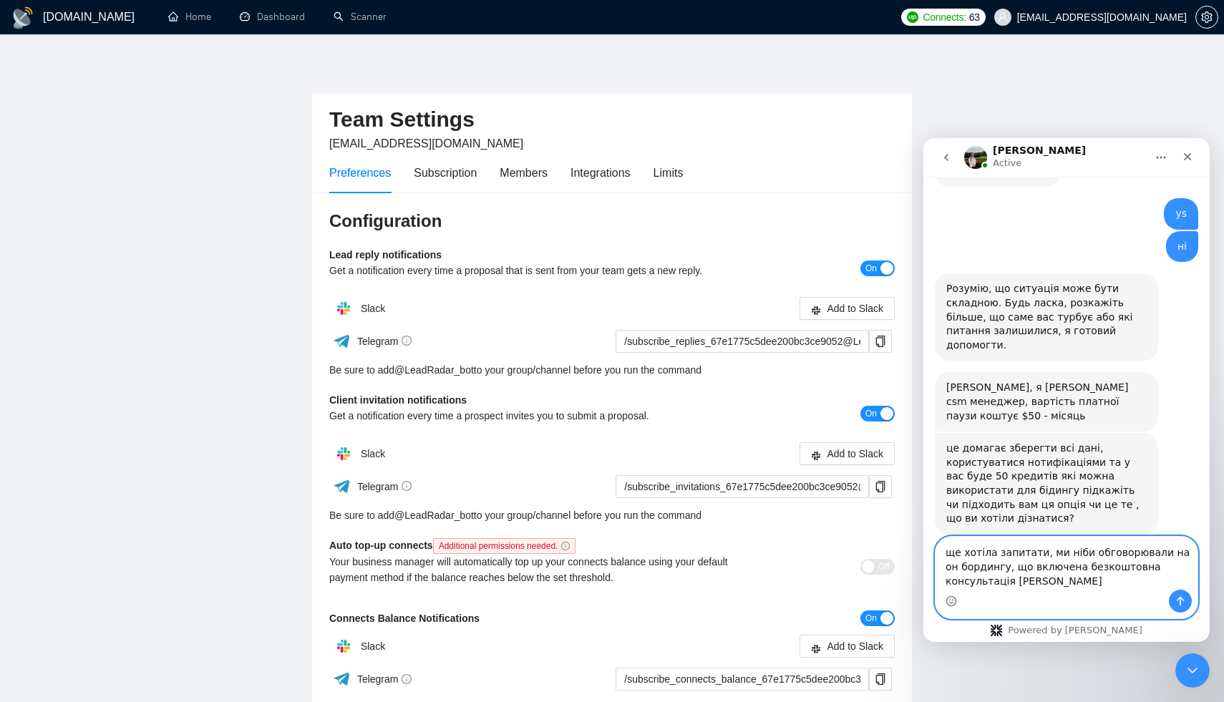
scroll to position [2540, 0]
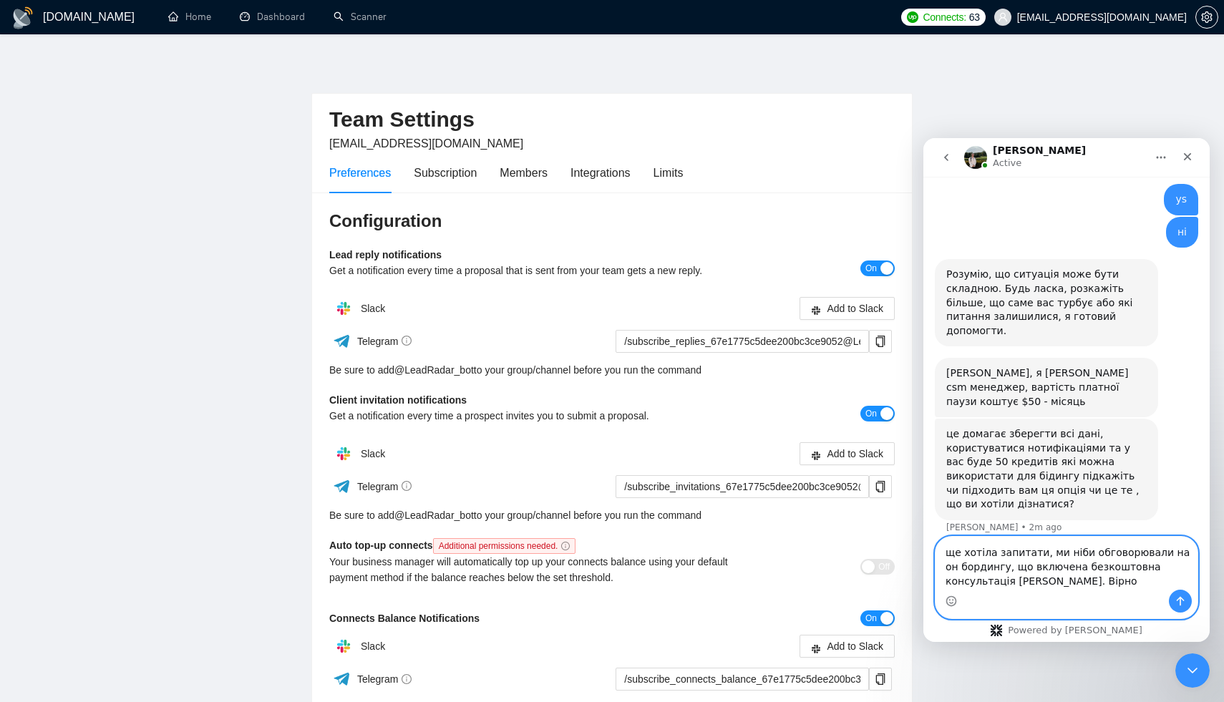
type textarea "ще хотіла запитати, ми ніби обговорювали на он бордингу, що включена безкоштовн…"
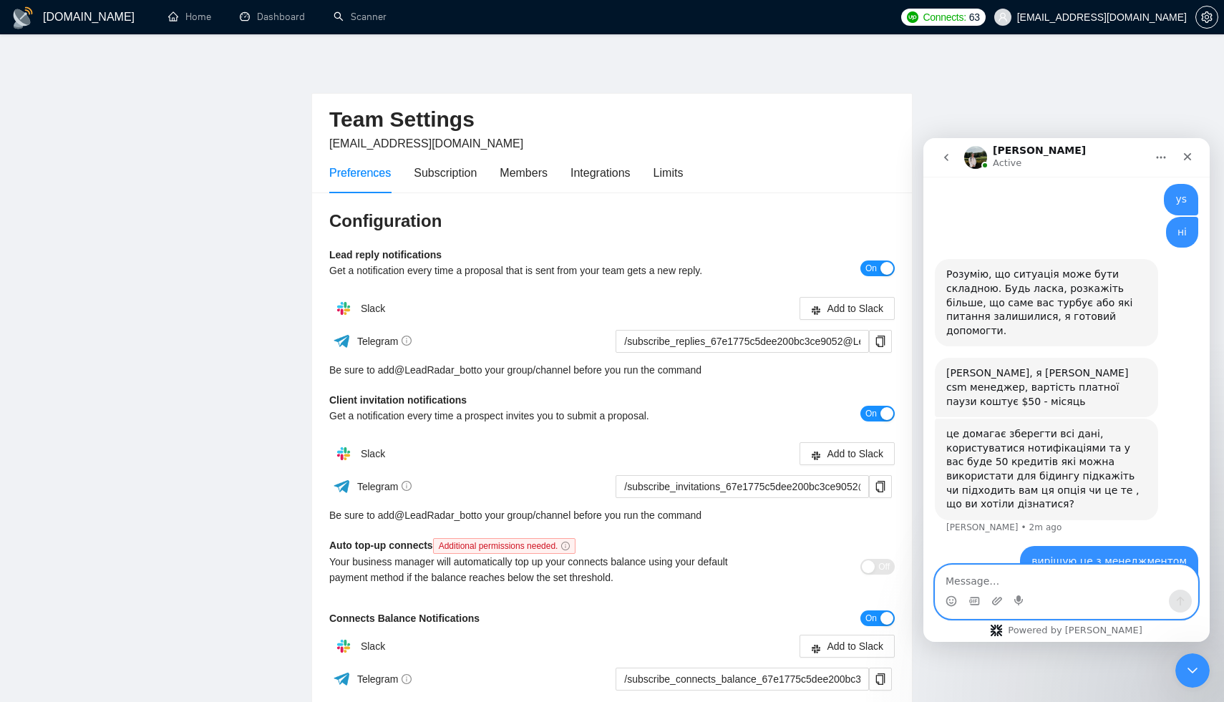
scroll to position [2587, 0]
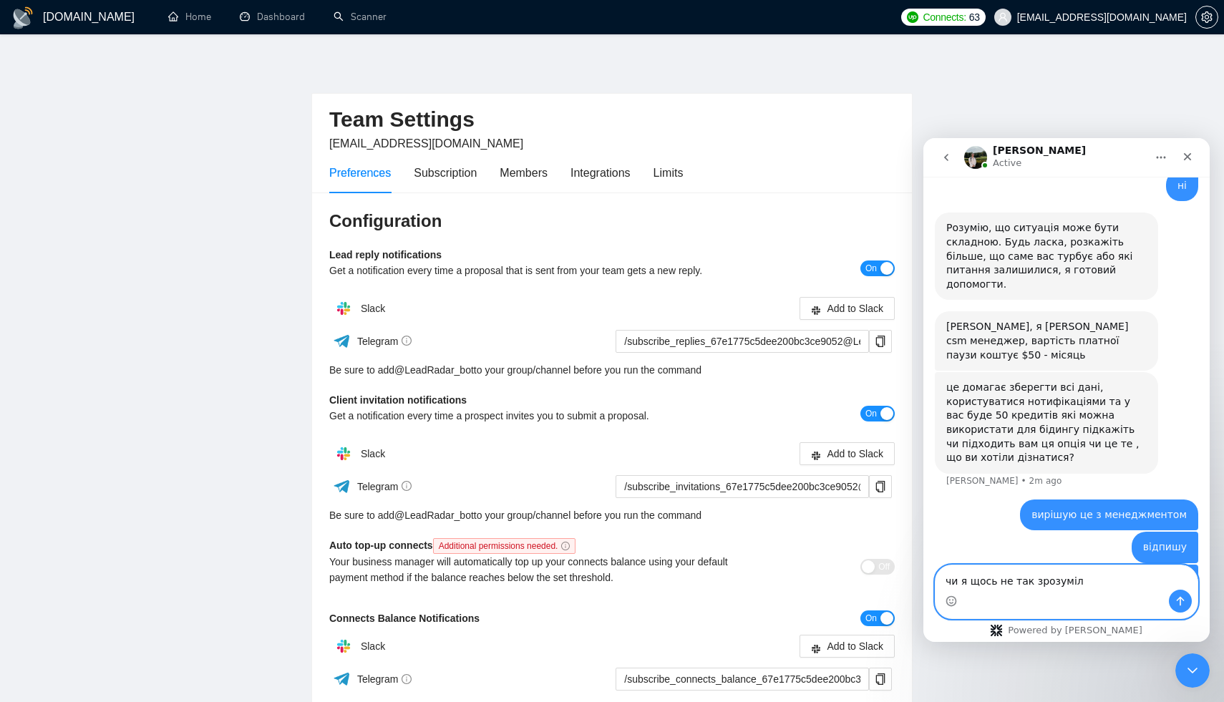
type textarea "чи я щось не так зрозуміла"
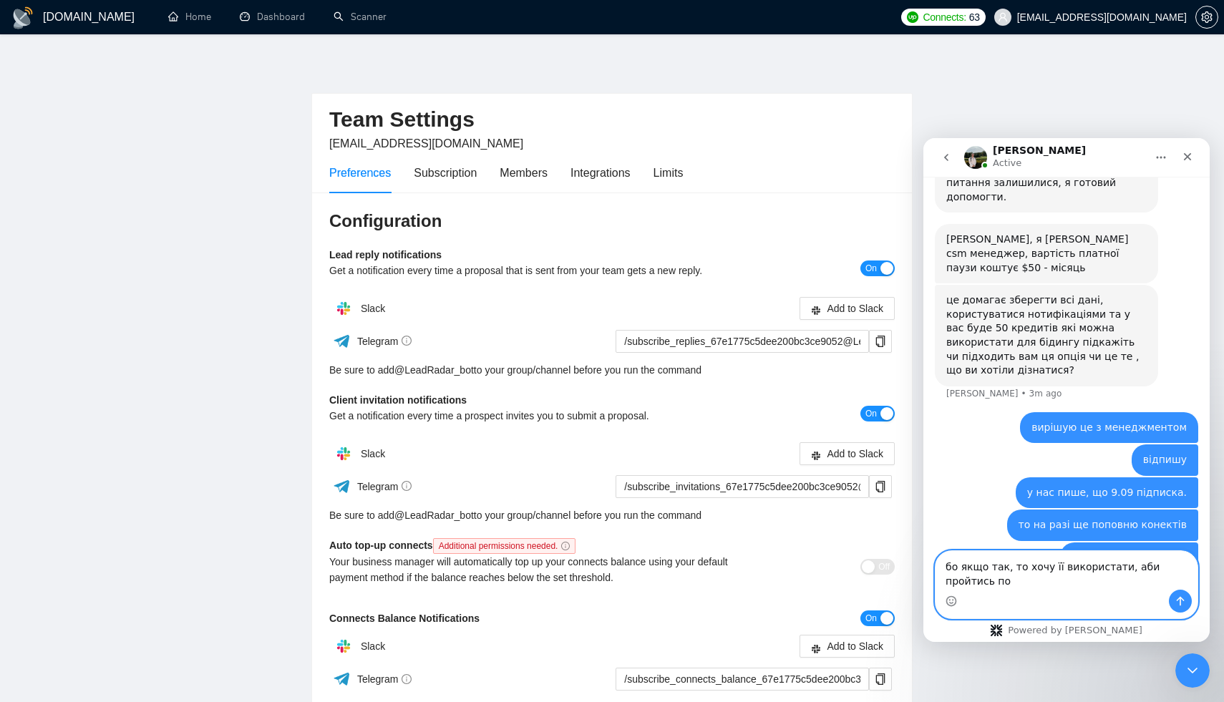
scroll to position [2689, 0]
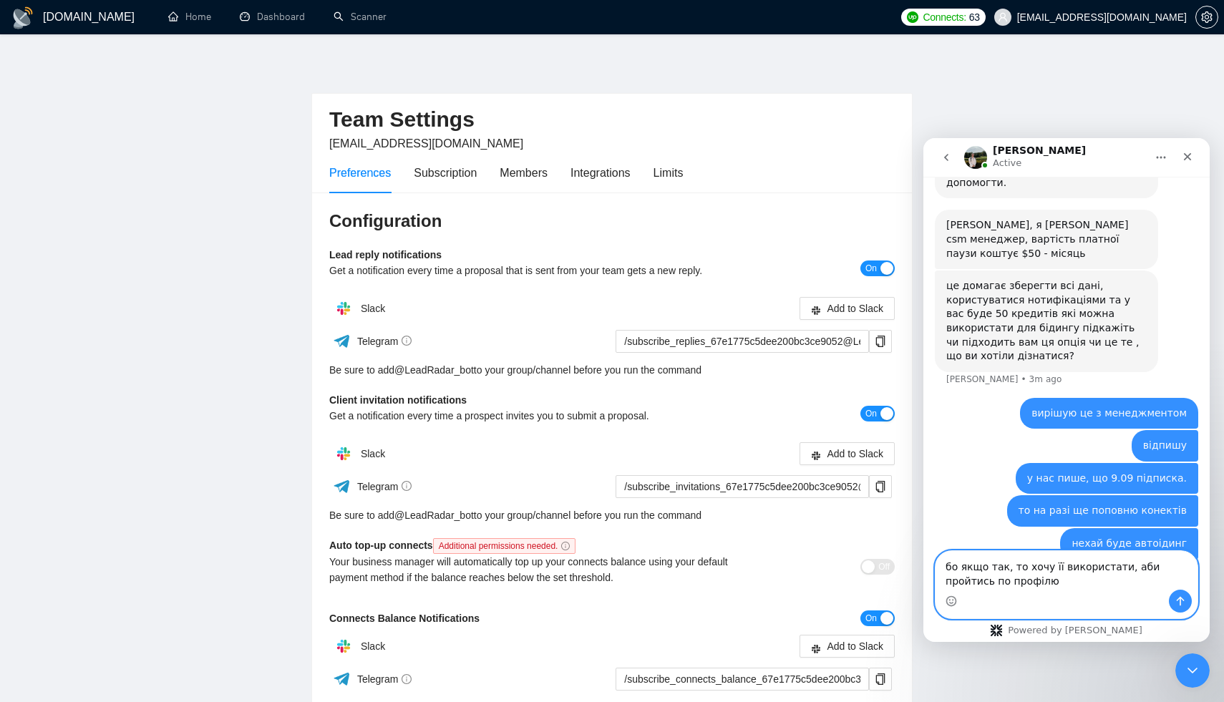
type textarea "бо якщо так, то хочу її використати, аби пройтись по профілю."
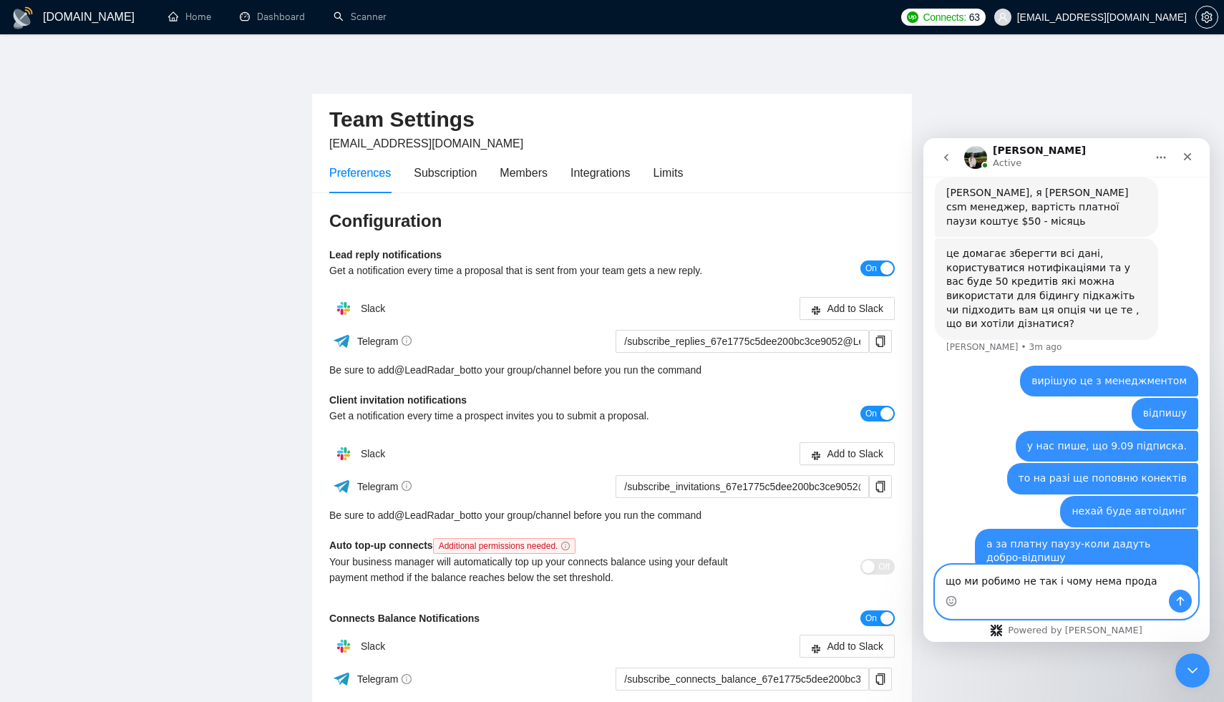
type textarea "що ми робимо не так і чому нема продаж"
